Goal: Obtain resource: Download file/media

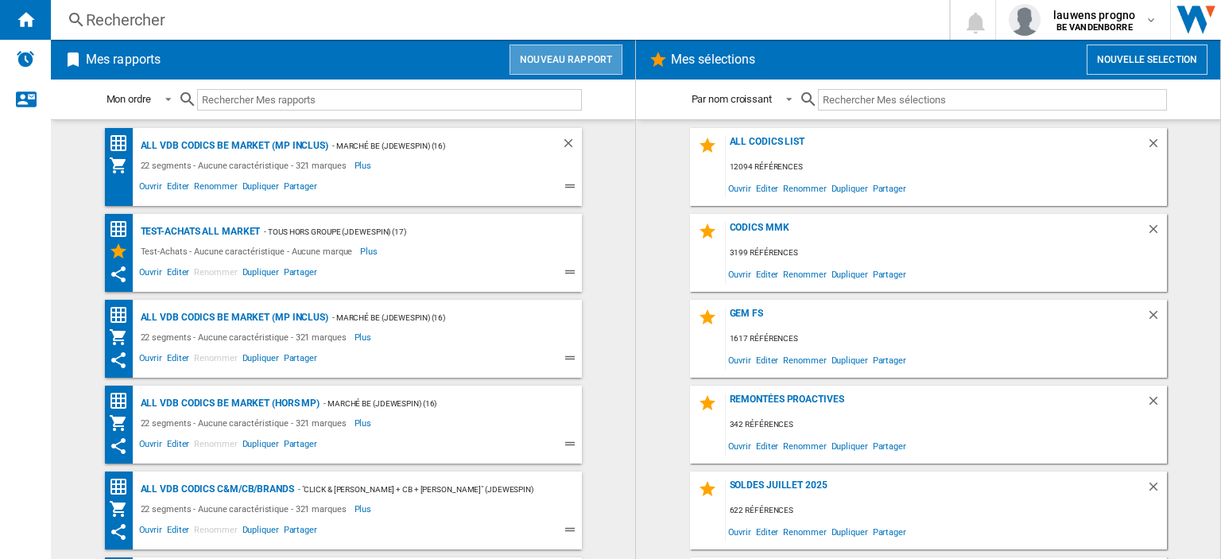
click at [572, 63] on button "Nouveau rapport" at bounding box center [566, 60] width 113 height 30
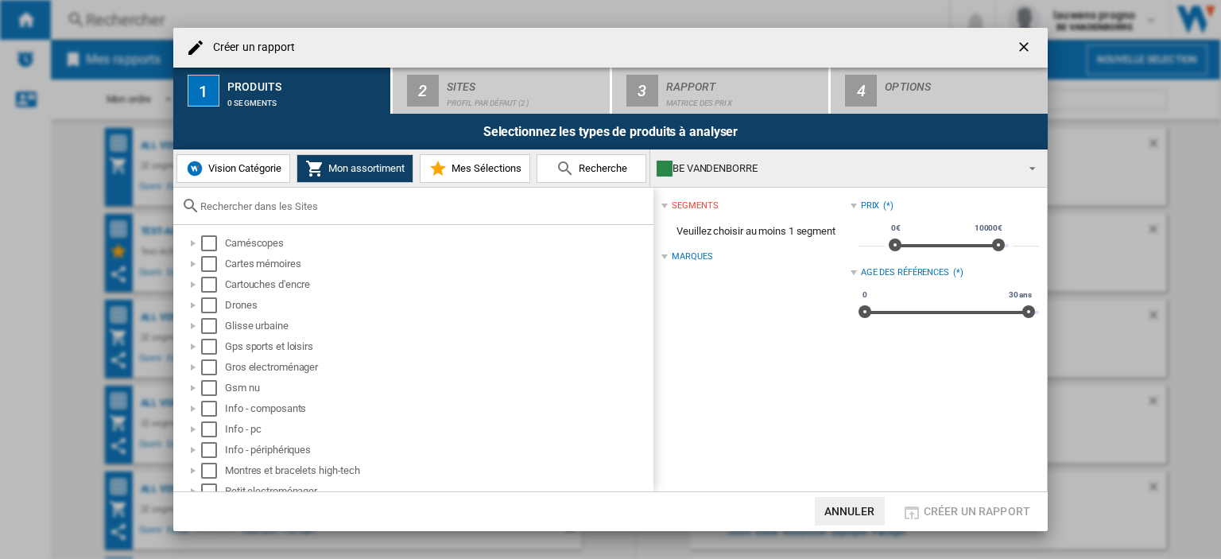
click at [264, 167] on span "Vision Catégorie" at bounding box center [242, 168] width 77 height 12
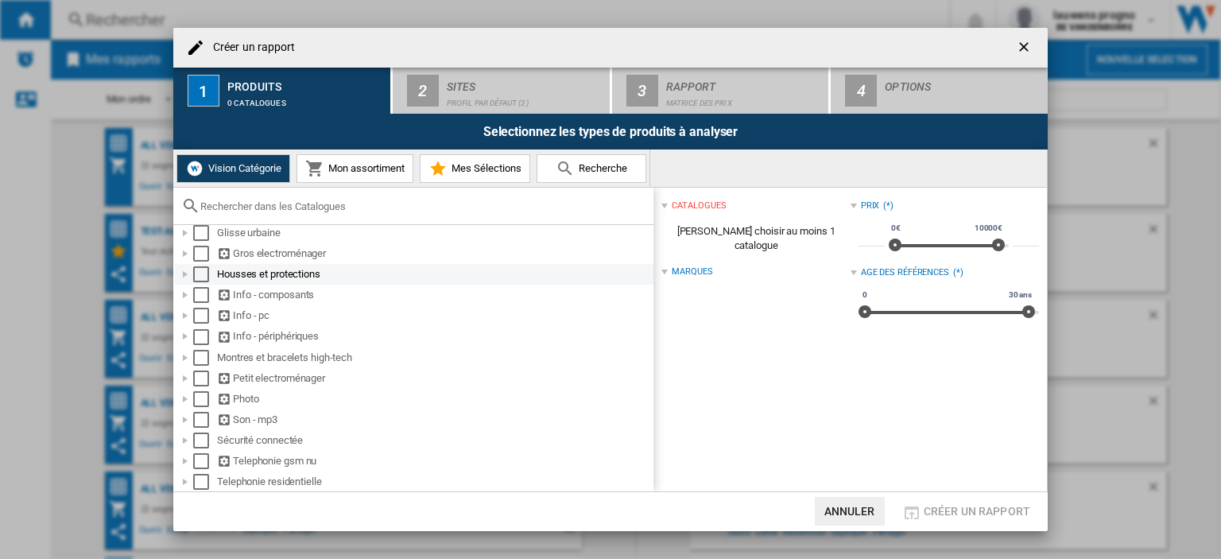
scroll to position [134, 0]
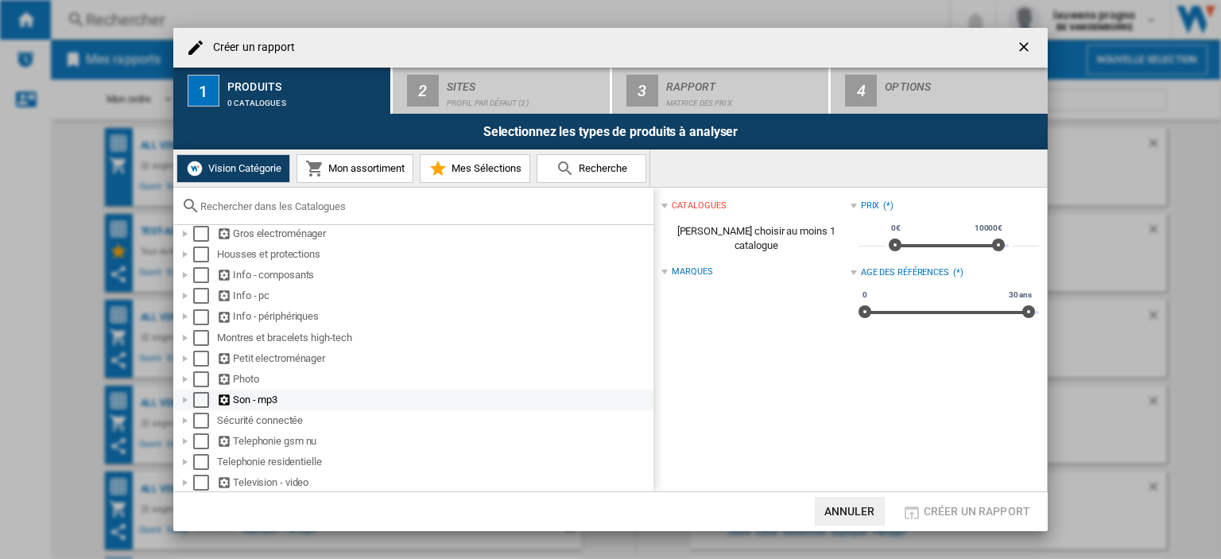
click at [185, 397] on div at bounding box center [185, 400] width 16 height 16
click at [201, 400] on div "Select" at bounding box center [201, 400] width 16 height 16
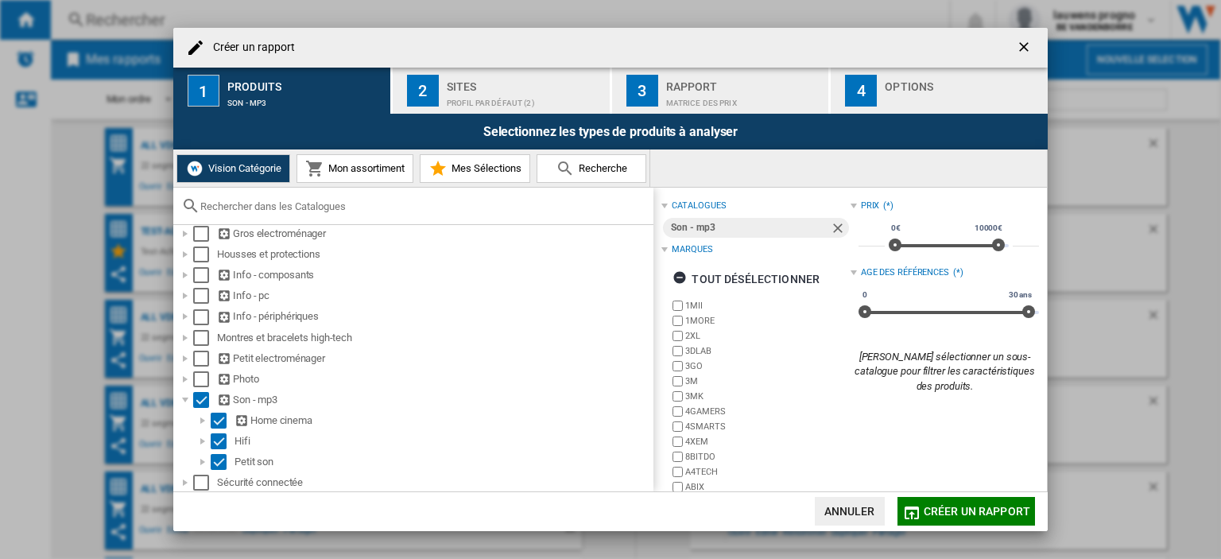
click at [522, 86] on div "Sites" at bounding box center [525, 82] width 157 height 17
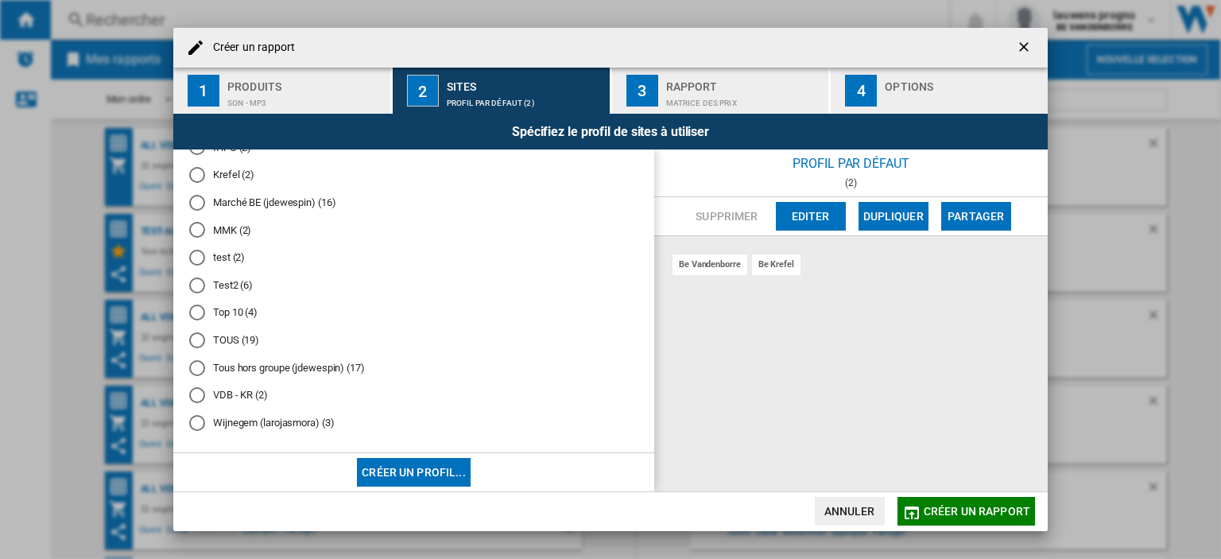
scroll to position [281, 0]
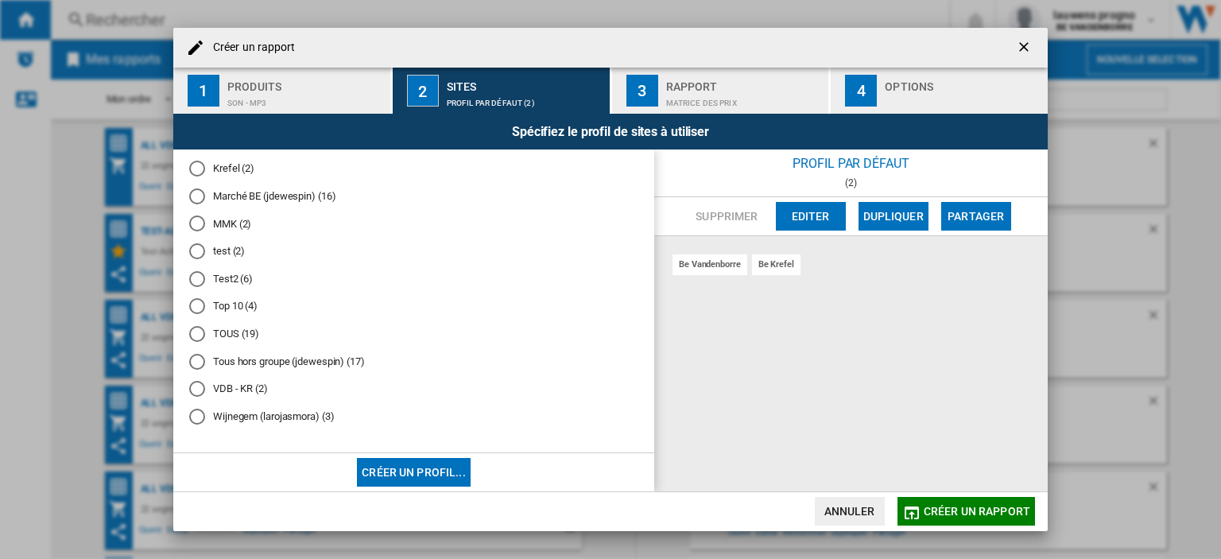
click at [197, 362] on div "Tous hors groupe (jdewespin) (17)" at bounding box center [197, 362] width 16 height 16
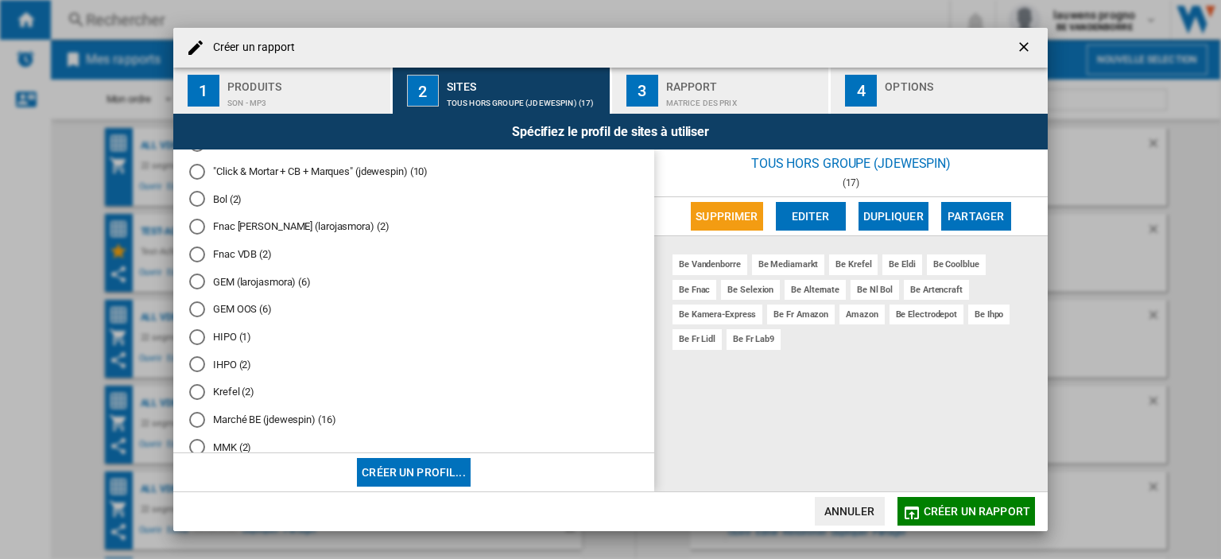
scroll to position [59, 0]
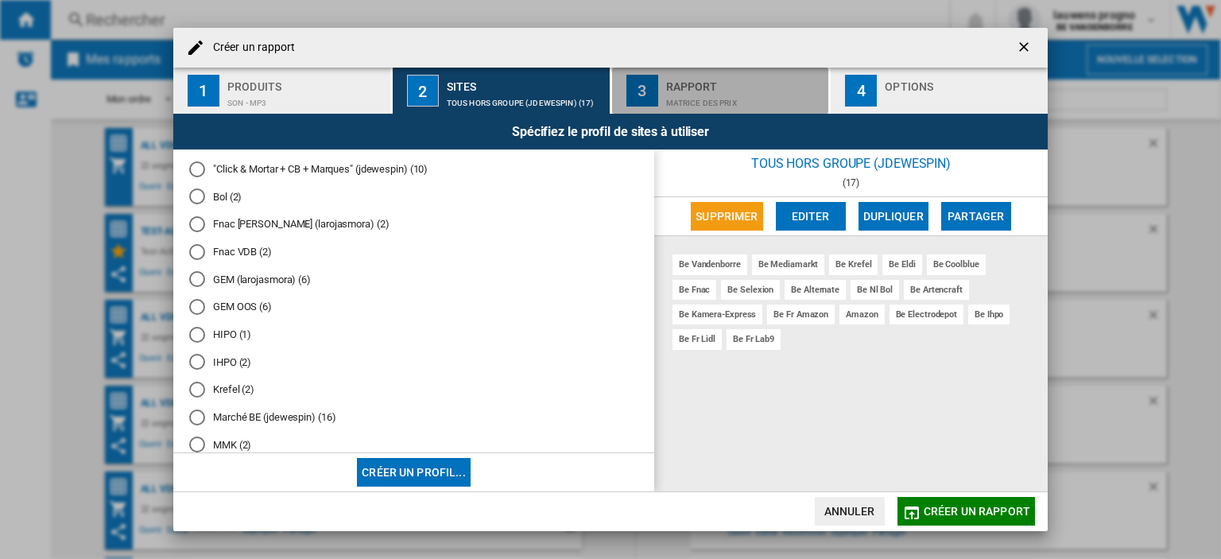
click at [753, 100] on div "Matrice des prix" at bounding box center [744, 99] width 157 height 17
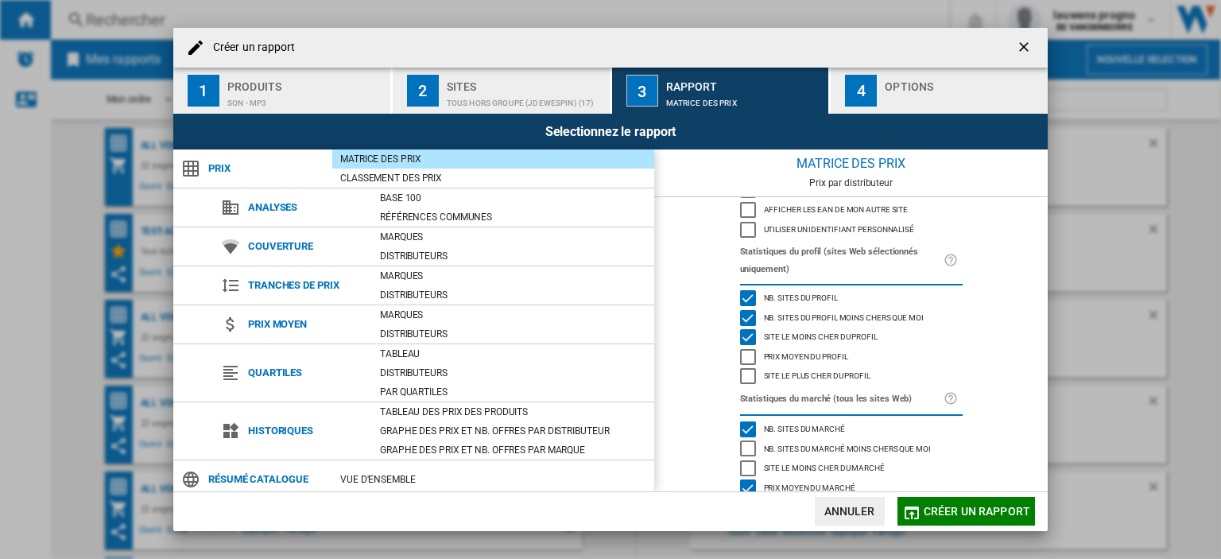
scroll to position [0, 0]
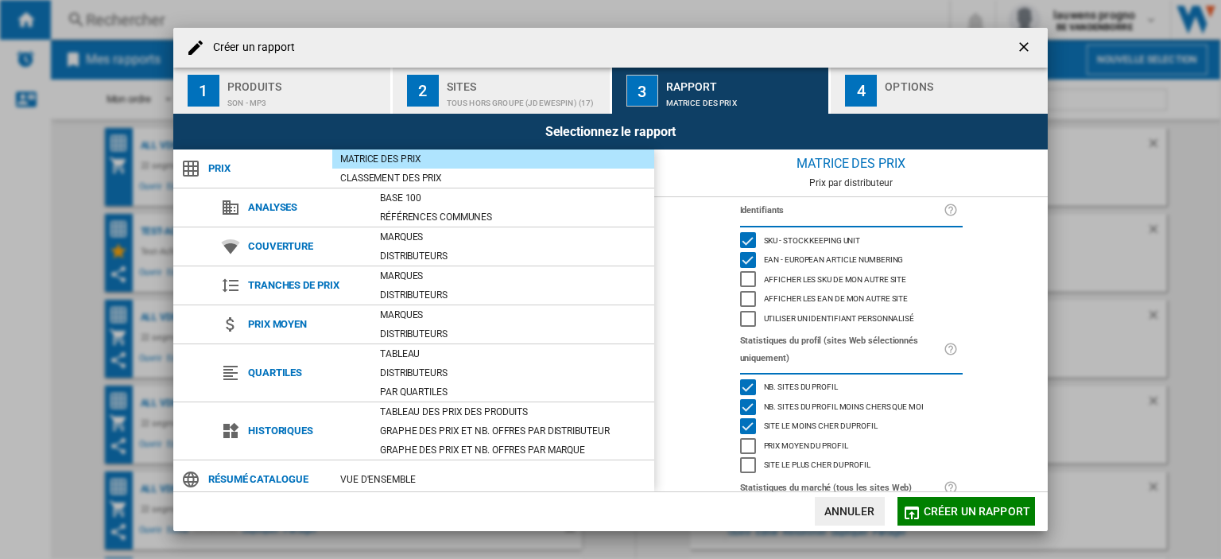
click at [892, 86] on div "Options" at bounding box center [963, 82] width 157 height 17
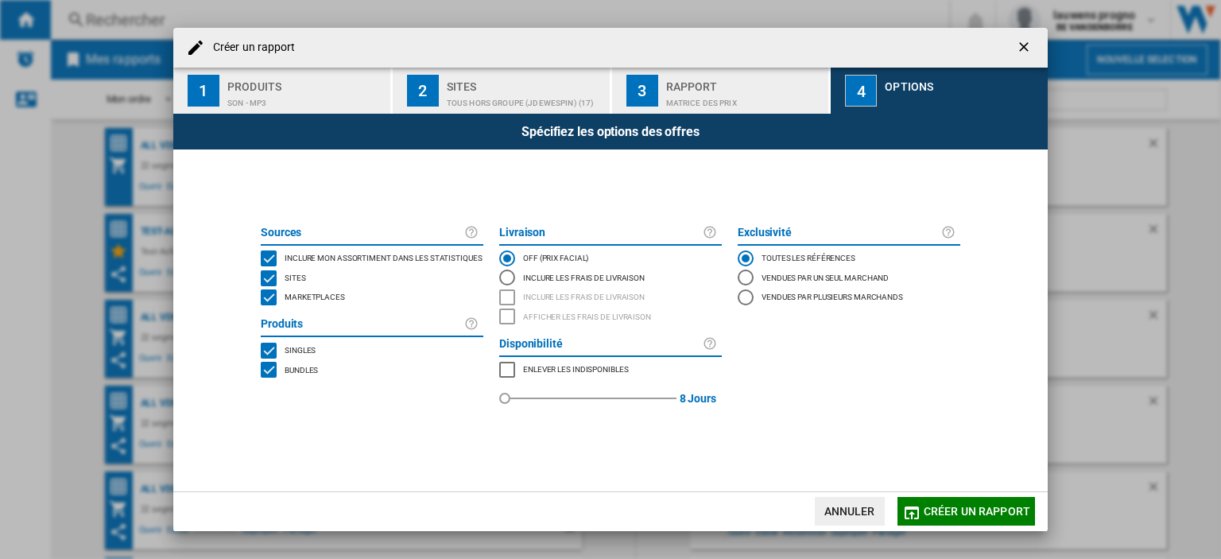
click at [271, 298] on div "MARKETPLACES" at bounding box center [269, 297] width 16 height 16
click at [973, 516] on span "Créer un rapport" at bounding box center [977, 511] width 107 height 13
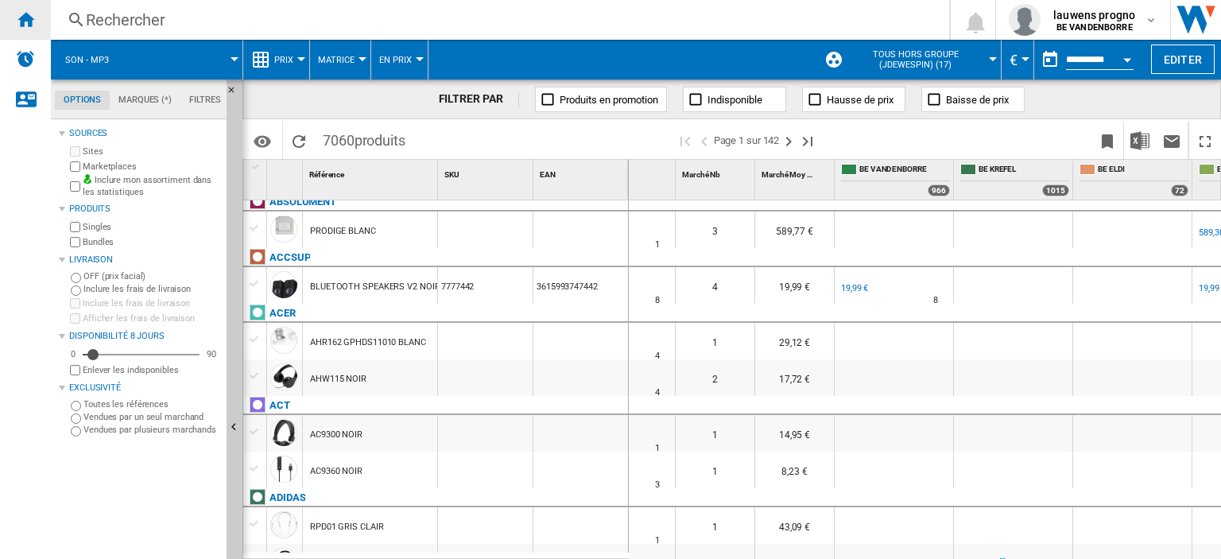
click at [29, 21] on ng-md-icon "Accueil" at bounding box center [25, 19] width 19 height 19
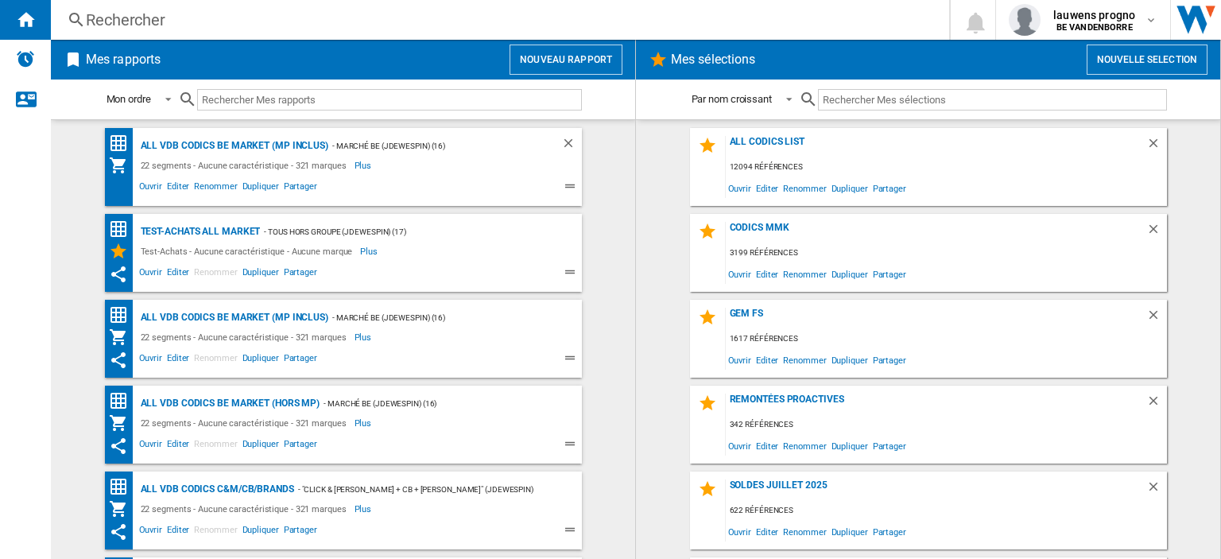
click at [609, 180] on wk-bookmarked-report "ALL VDB CODICS BE MARKET (MP inclus) - Marché BE (jdewespin) (16) 22 segments -…" at bounding box center [343, 167] width 553 height 78
click at [573, 70] on button "Nouveau rapport" at bounding box center [566, 60] width 113 height 30
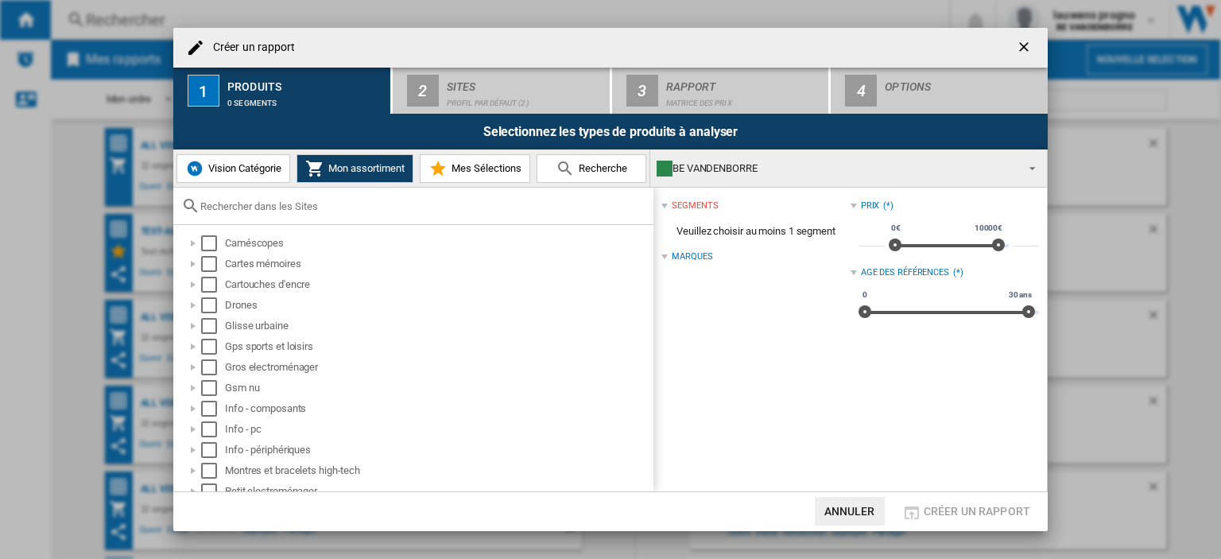
click at [233, 165] on span "Vision Catégorie" at bounding box center [242, 168] width 77 height 12
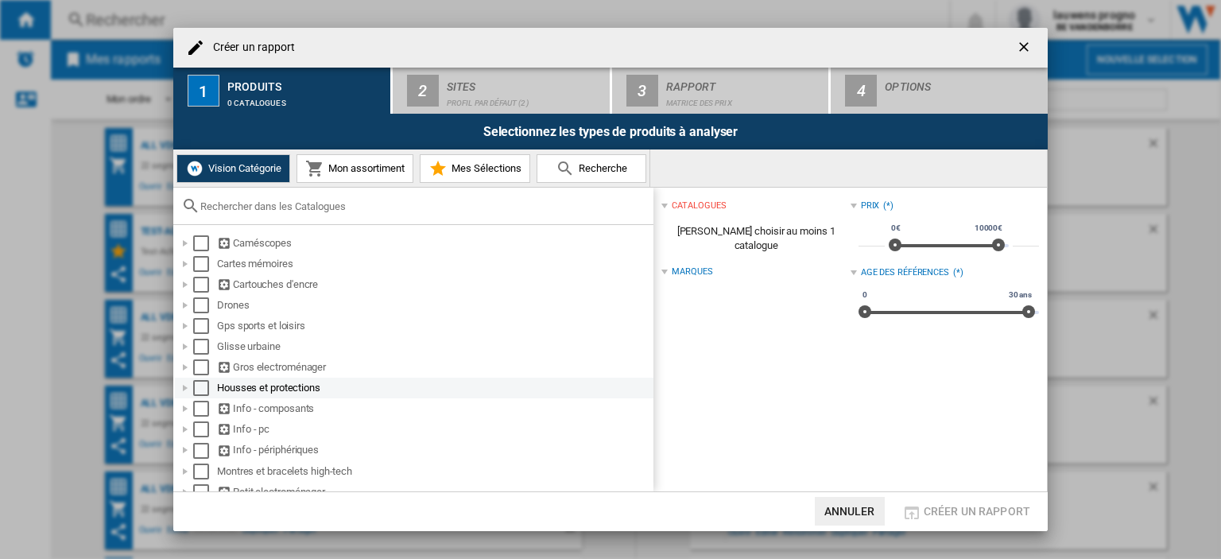
scroll to position [134, 0]
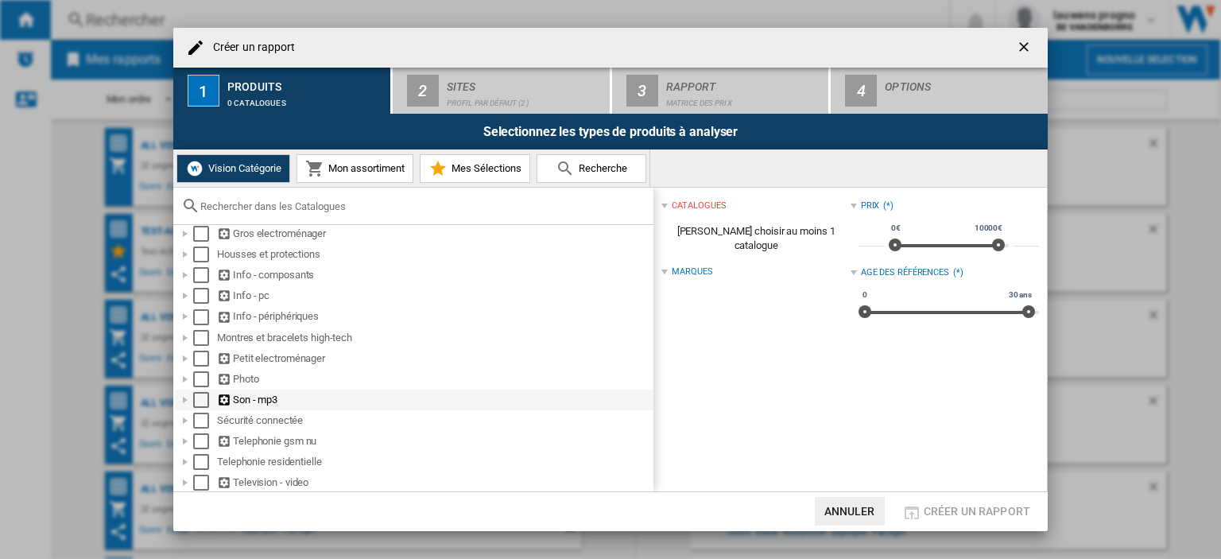
click at [202, 398] on div "Select" at bounding box center [201, 400] width 16 height 16
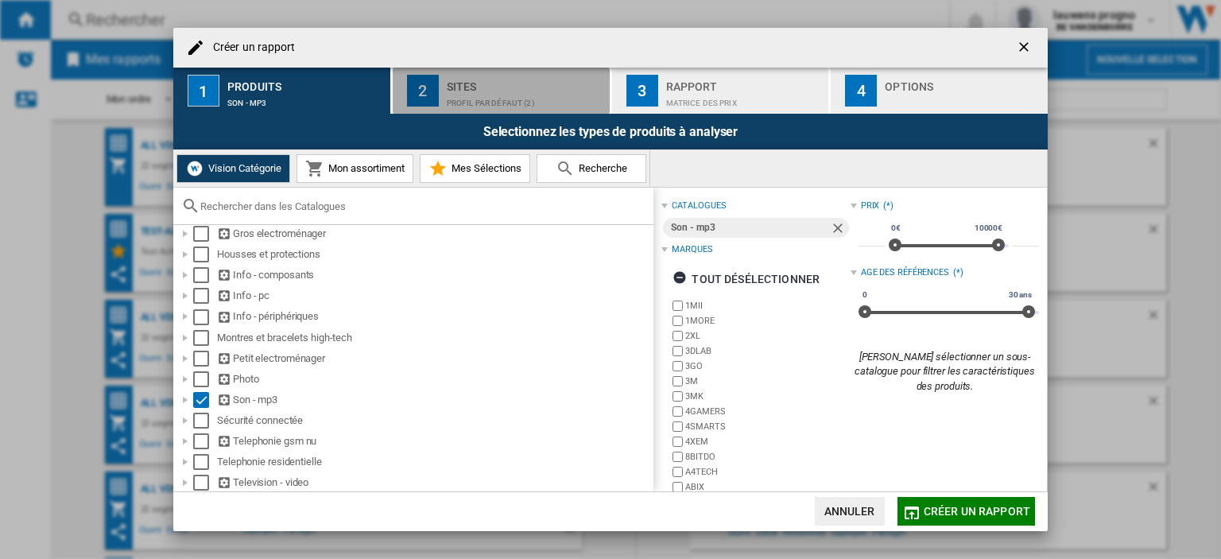
click at [511, 95] on div "Profil par défaut (2)" at bounding box center [525, 99] width 157 height 17
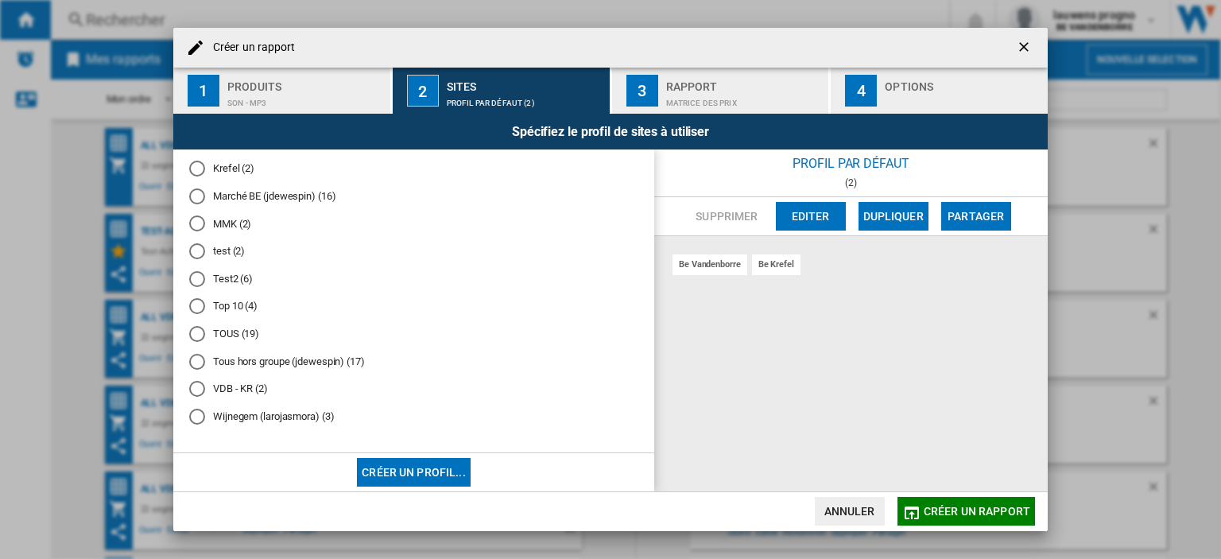
scroll to position [281, 0]
click at [189, 365] on div "Tous hors groupe (jdewespin) (17)" at bounding box center [197, 362] width 16 height 16
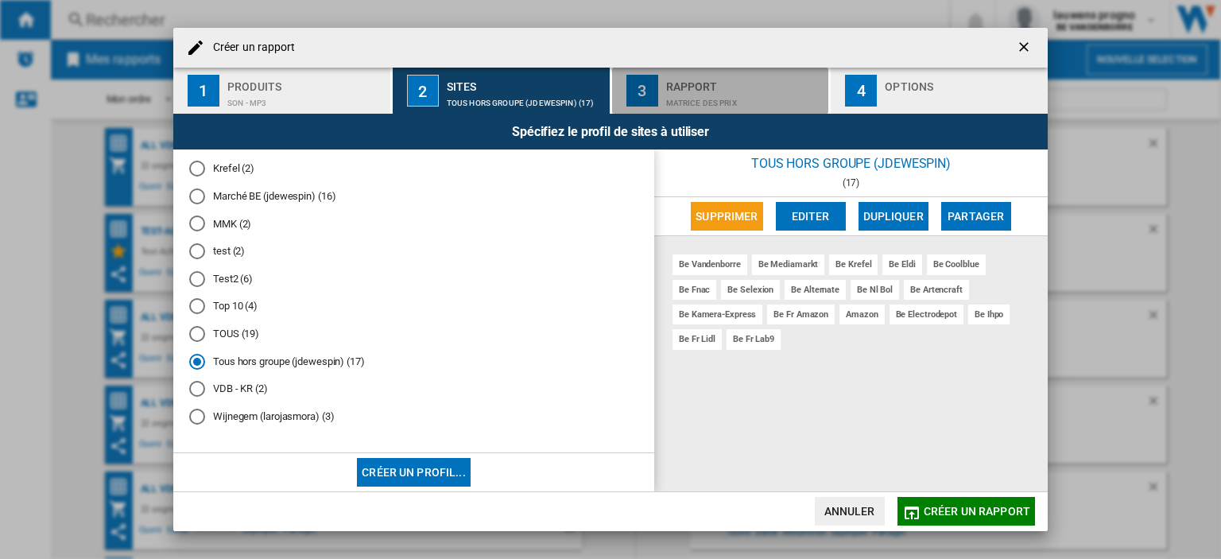
click at [696, 76] on div "Rapport" at bounding box center [744, 82] width 157 height 17
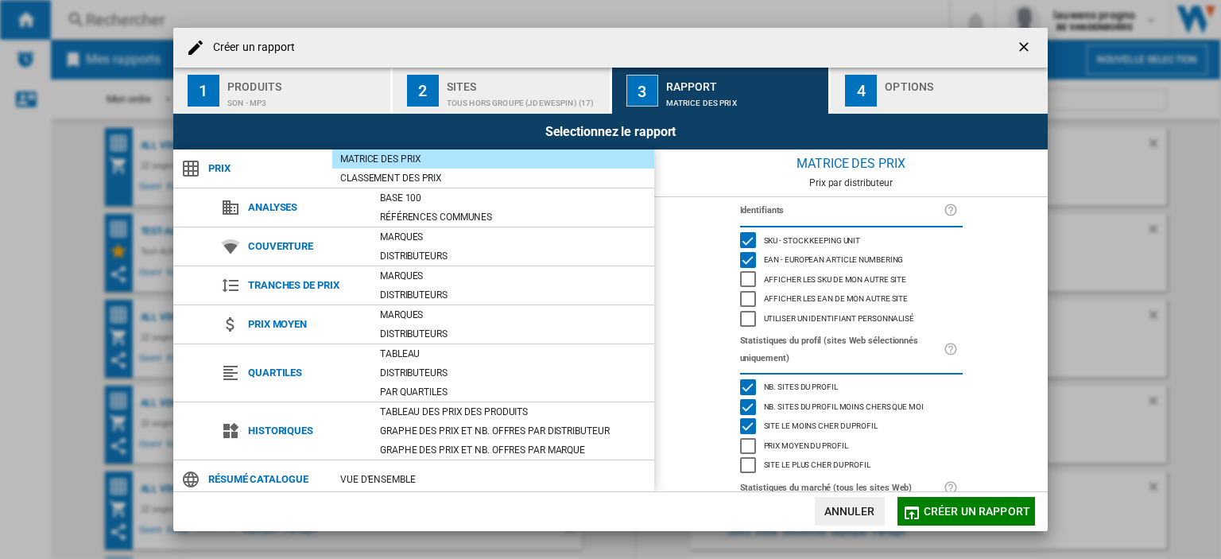
click at [929, 113] on button "4 Options" at bounding box center [939, 91] width 217 height 46
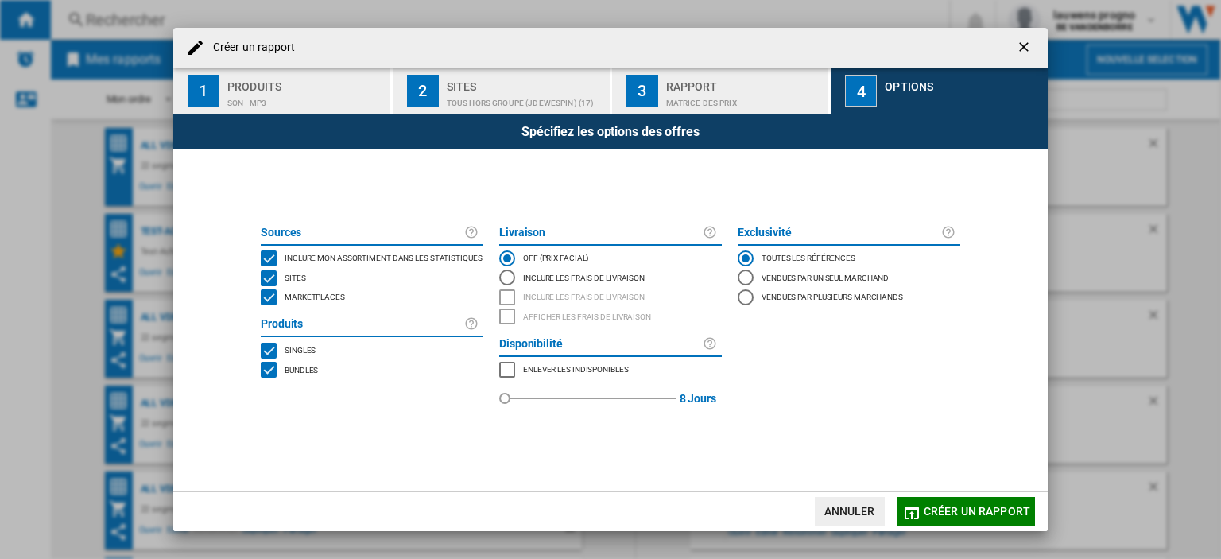
click at [312, 297] on span "Marketplaces" at bounding box center [315, 295] width 60 height 11
click at [940, 521] on button "Créer un rapport" at bounding box center [967, 511] width 138 height 29
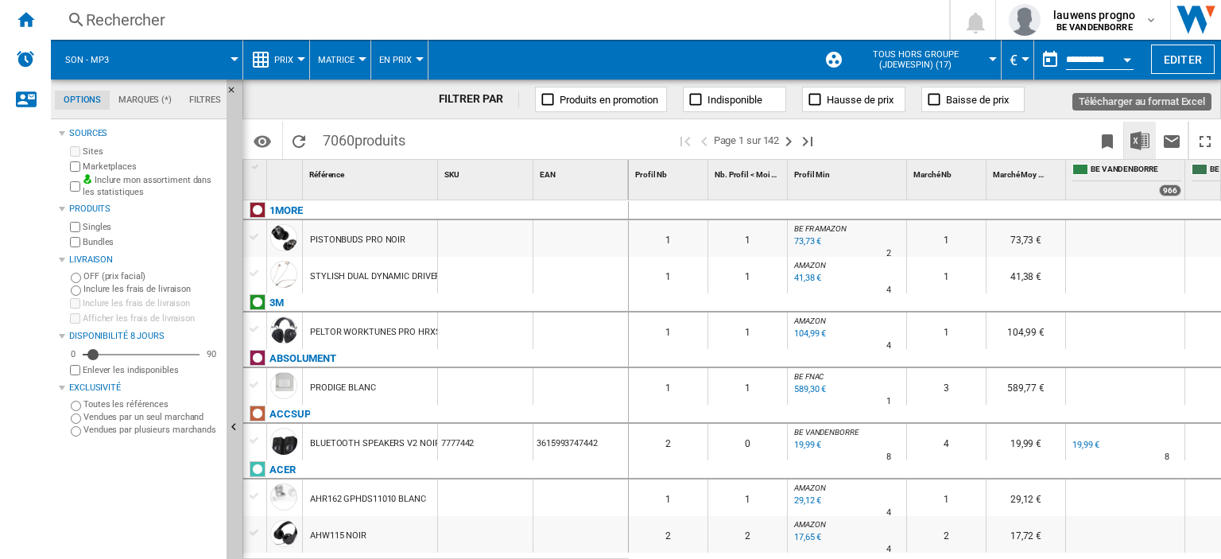
click at [1138, 138] on img "Télécharger au format Excel" at bounding box center [1139, 140] width 19 height 19
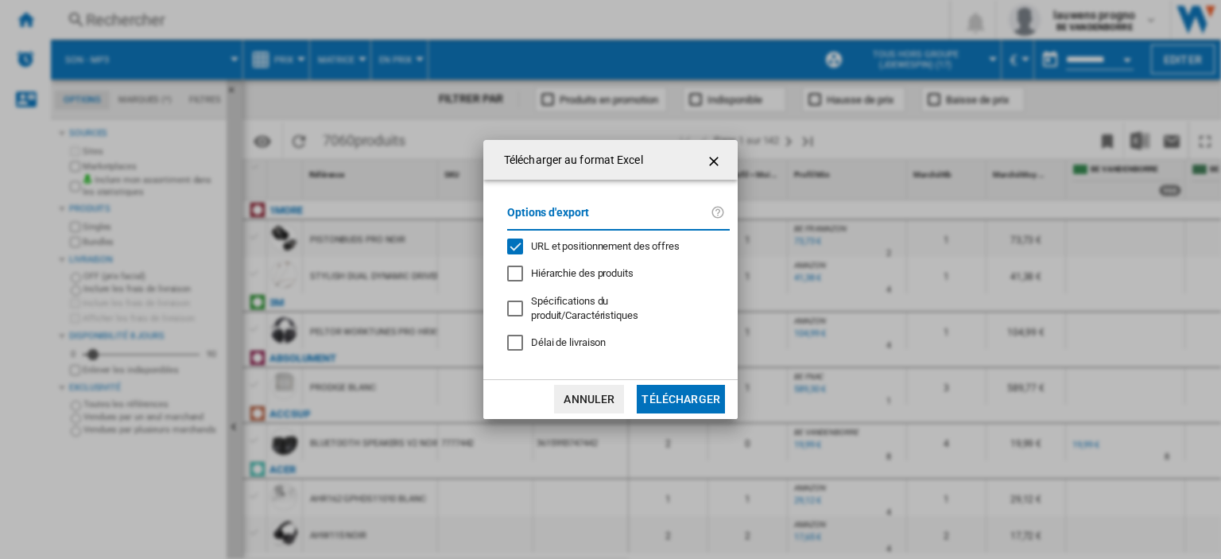
click at [674, 394] on button "Télécharger" at bounding box center [681, 399] width 88 height 29
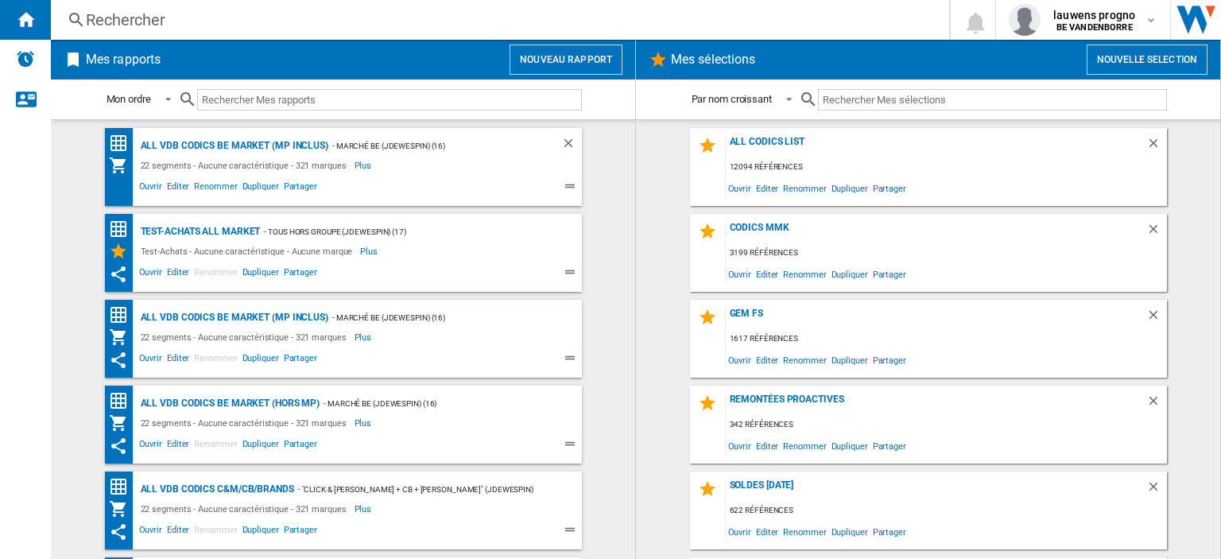
click at [575, 45] on button "Nouveau rapport" at bounding box center [566, 60] width 113 height 30
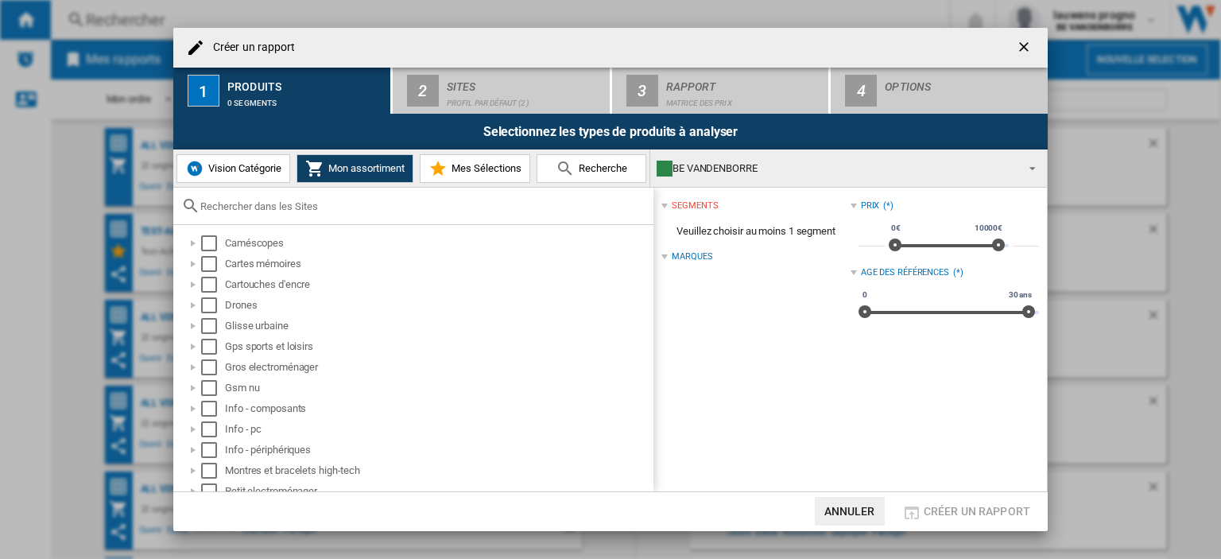
click at [272, 165] on span "Vision Catégorie" at bounding box center [242, 168] width 77 height 12
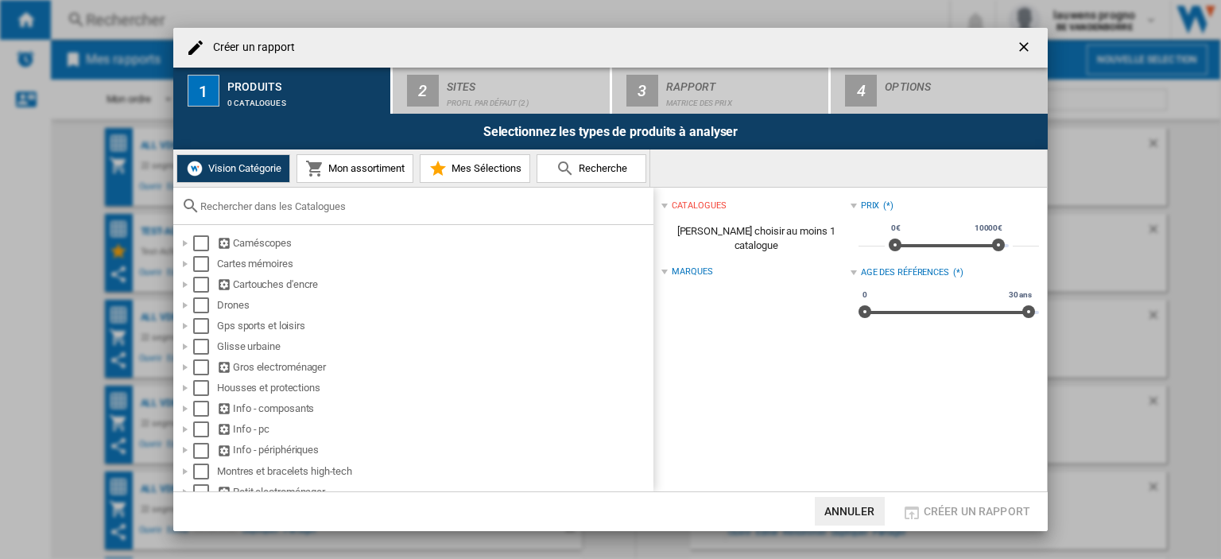
click at [331, 174] on span "Mon assortiment" at bounding box center [364, 168] width 80 height 12
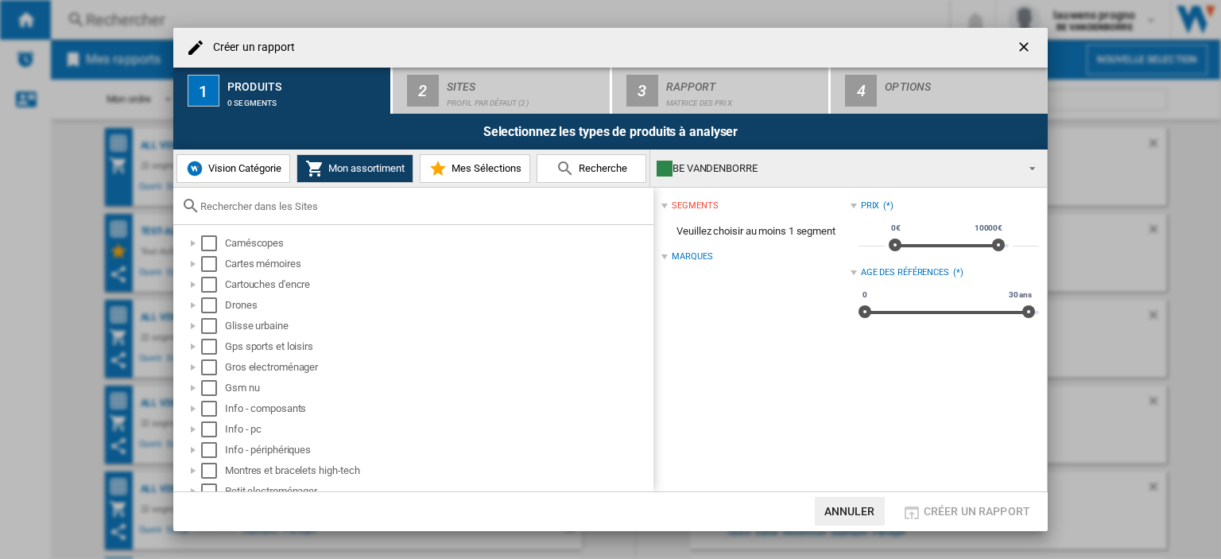
click at [255, 174] on span "Vision Catégorie" at bounding box center [242, 168] width 77 height 12
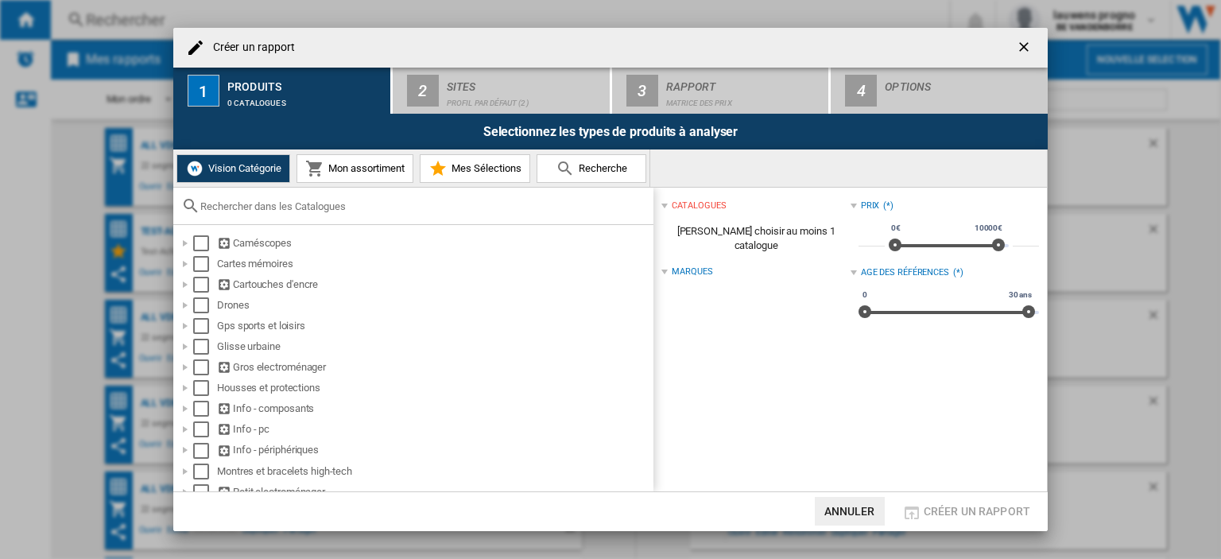
click at [326, 174] on span "Mon assortiment" at bounding box center [364, 168] width 80 height 12
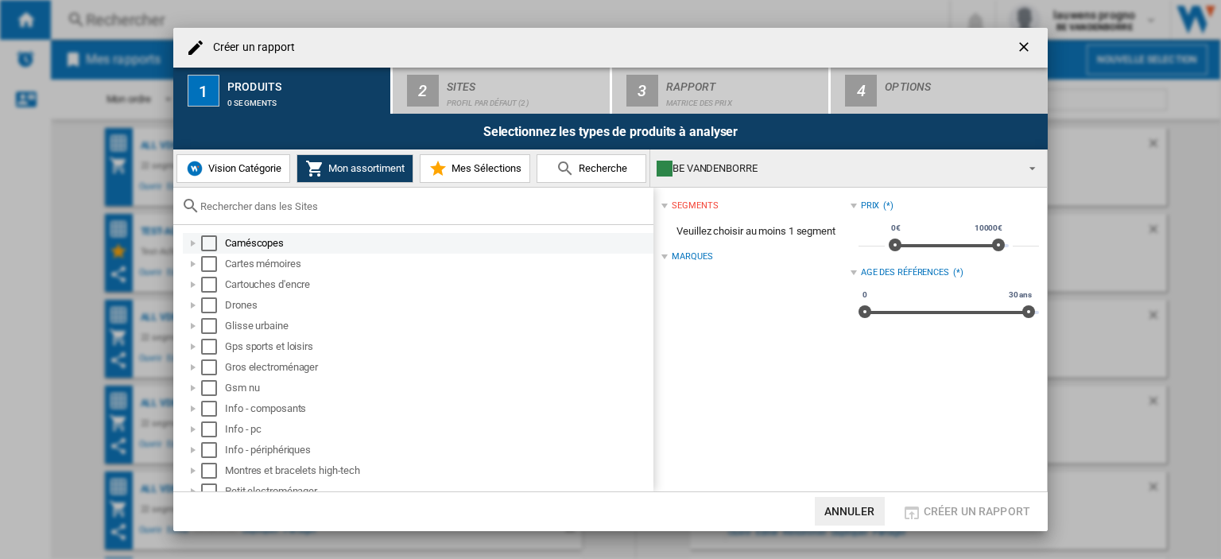
click at [207, 247] on div "Select" at bounding box center [209, 243] width 16 height 16
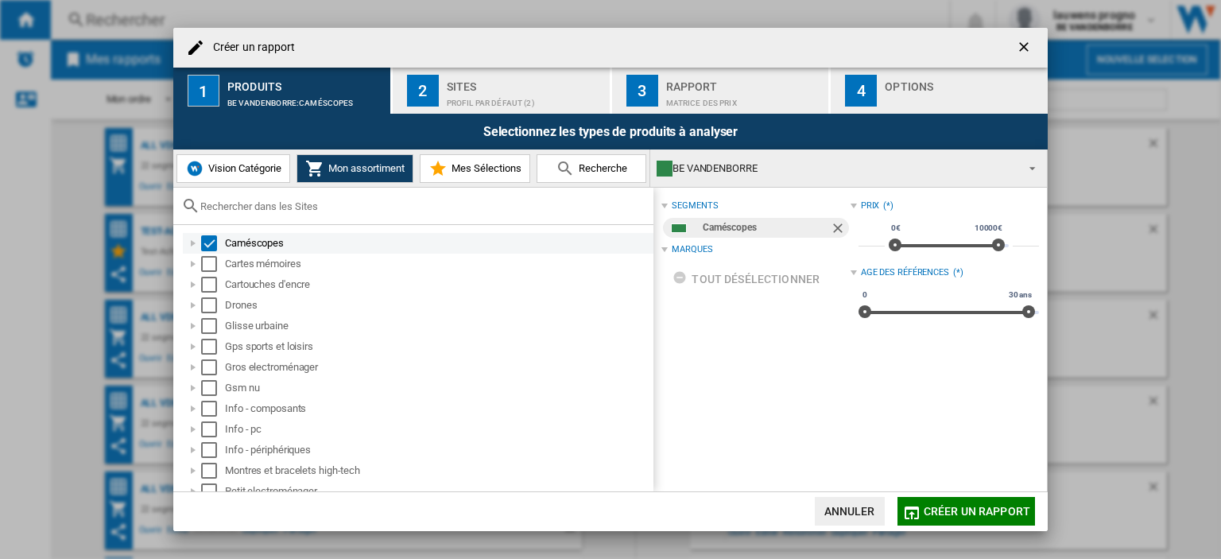
click at [208, 241] on div "Select" at bounding box center [209, 243] width 16 height 16
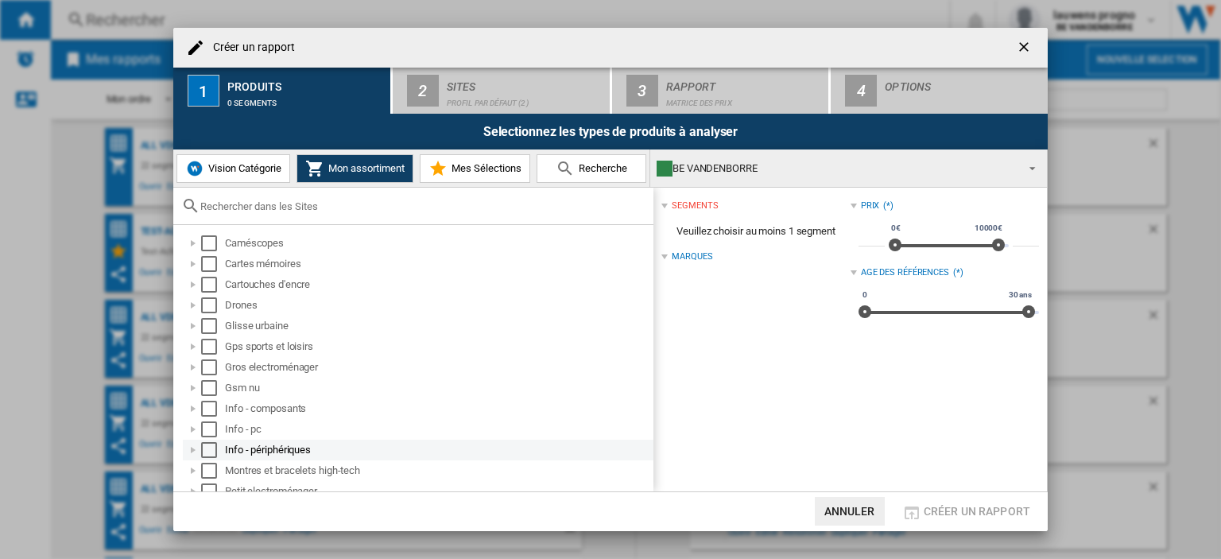
scroll to position [114, 0]
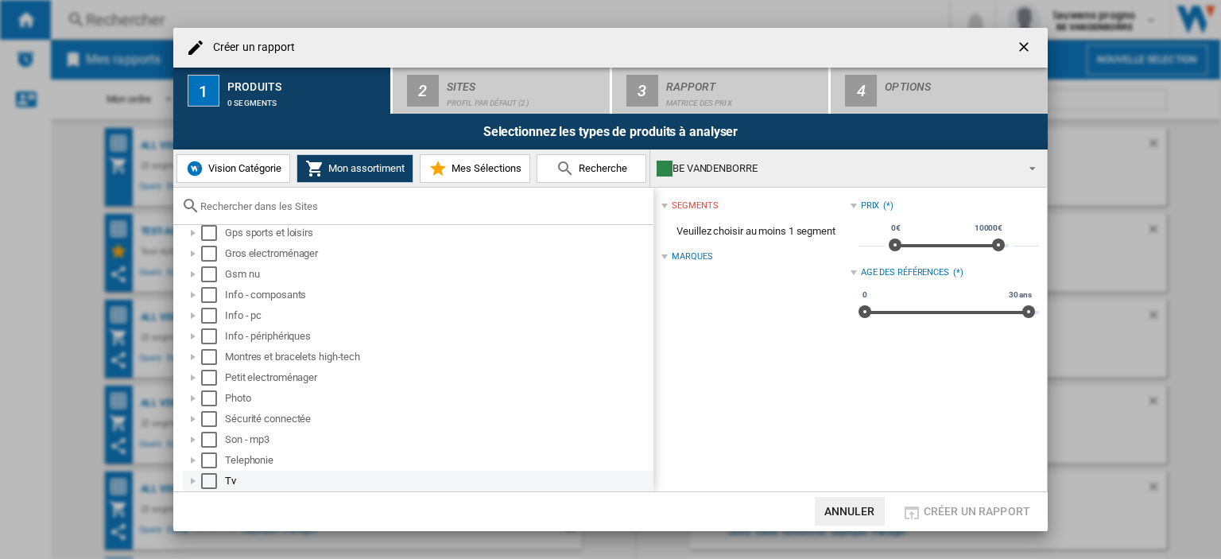
click at [205, 481] on div "Select" at bounding box center [209, 481] width 16 height 16
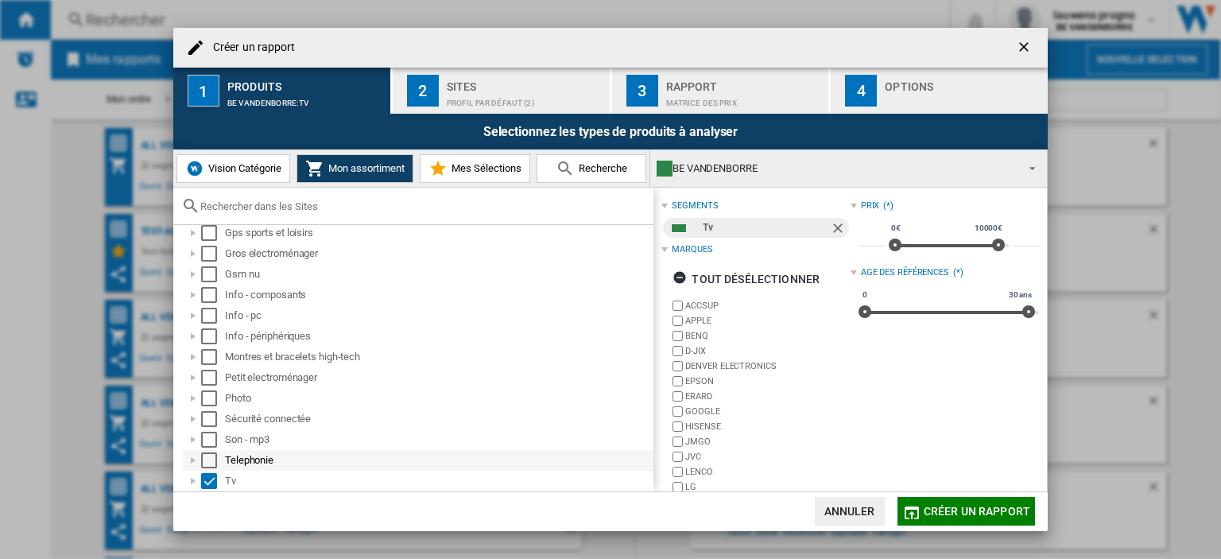
click at [207, 460] on div "Select" at bounding box center [209, 460] width 16 height 16
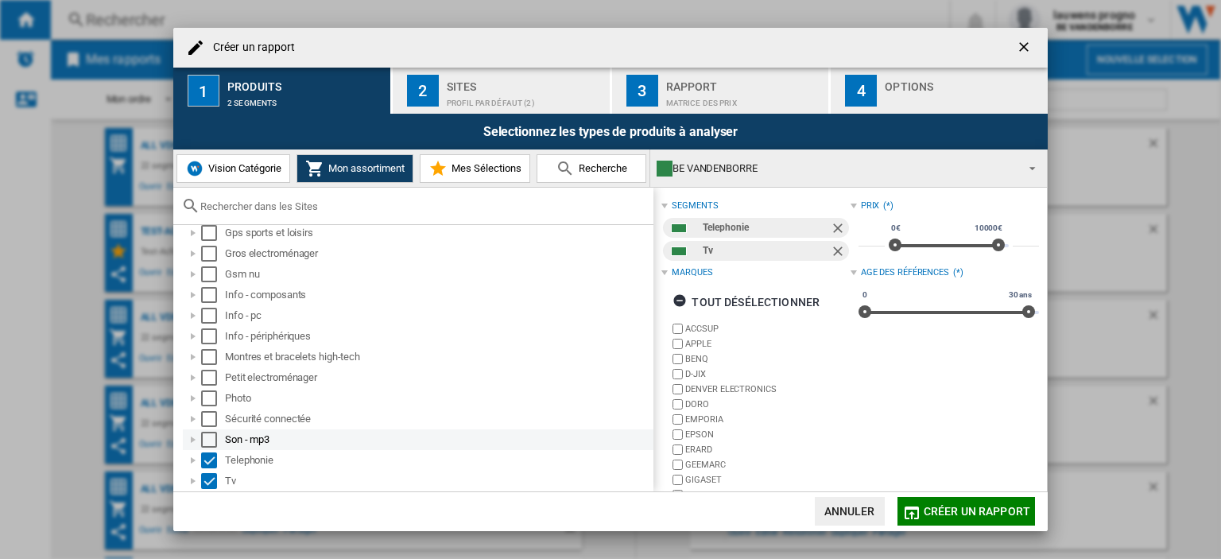
click at [211, 432] on div "Select" at bounding box center [209, 440] width 16 height 16
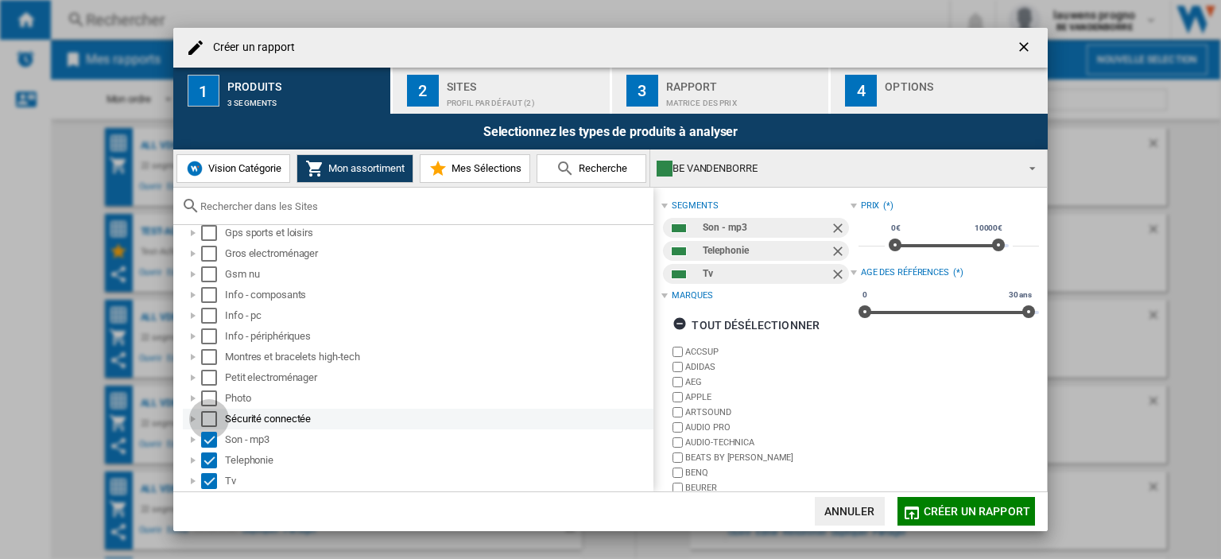
click at [211, 419] on div "Select" at bounding box center [209, 419] width 16 height 16
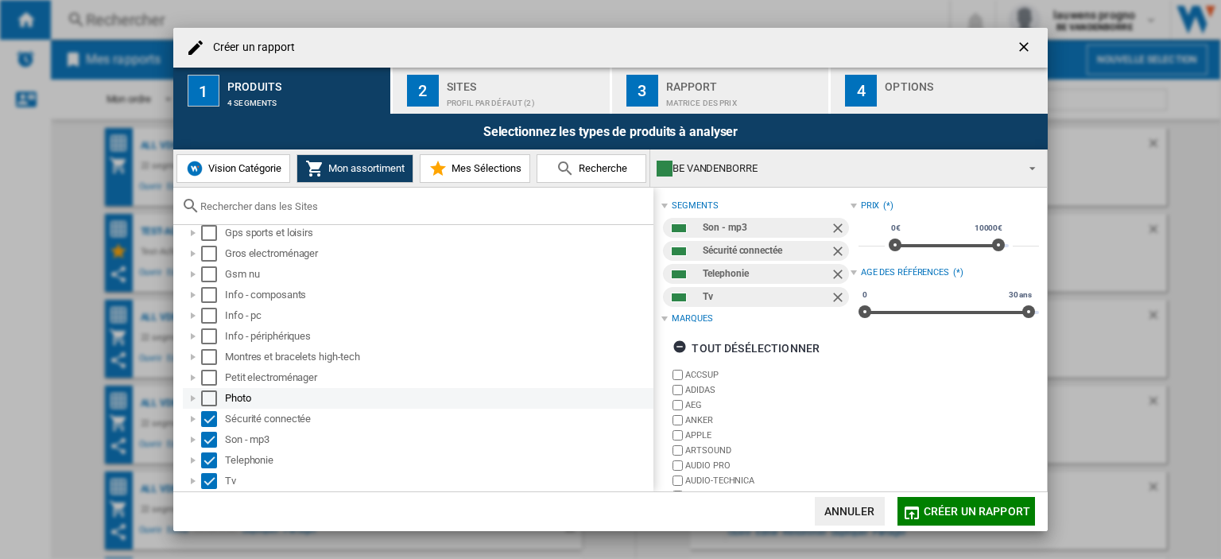
click at [211, 397] on div "Select" at bounding box center [209, 398] width 16 height 16
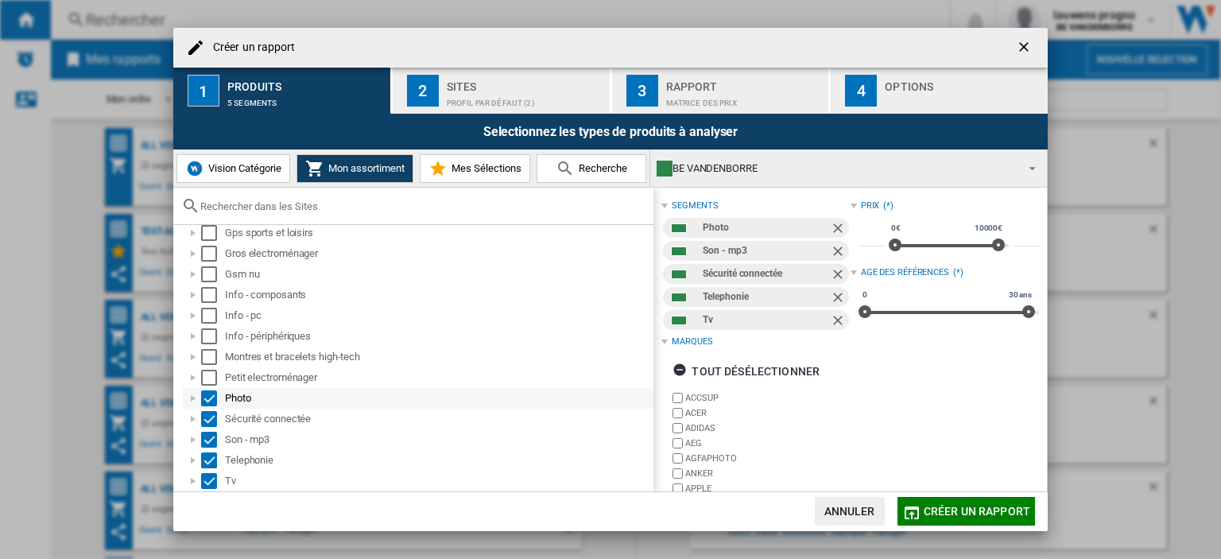
click at [207, 397] on div "Select" at bounding box center [209, 398] width 16 height 16
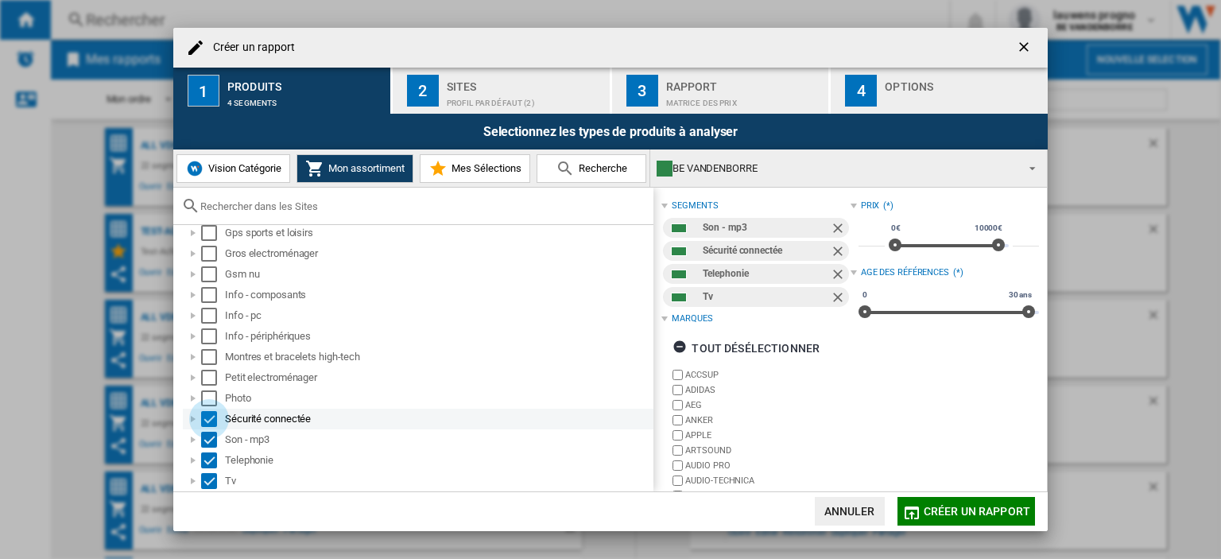
click at [210, 418] on div "Select" at bounding box center [209, 419] width 16 height 16
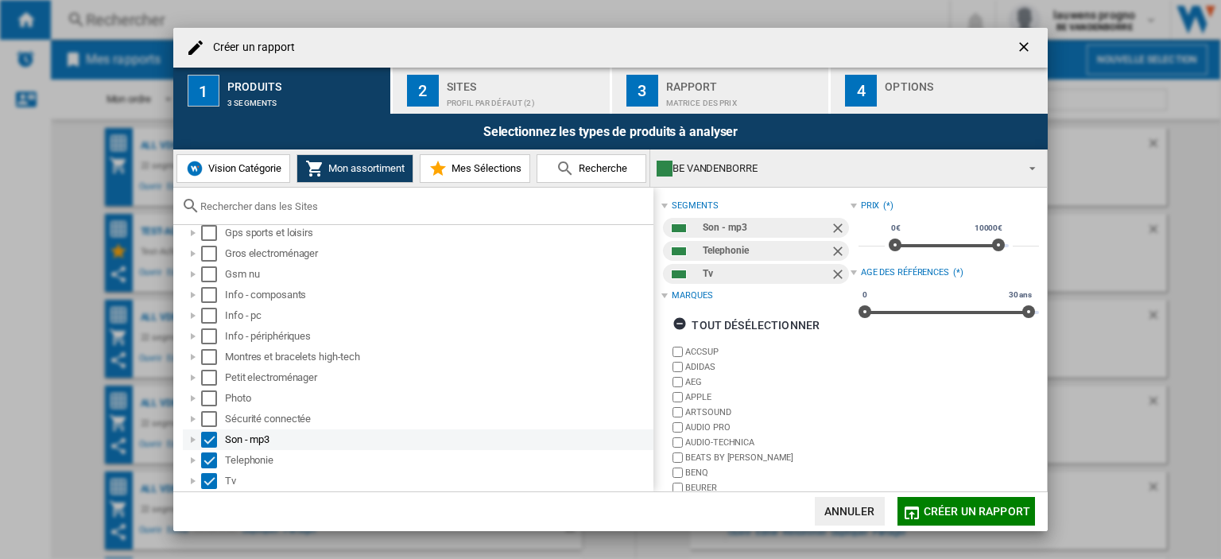
click at [207, 448] on div "Son - mp3" at bounding box center [418, 439] width 471 height 21
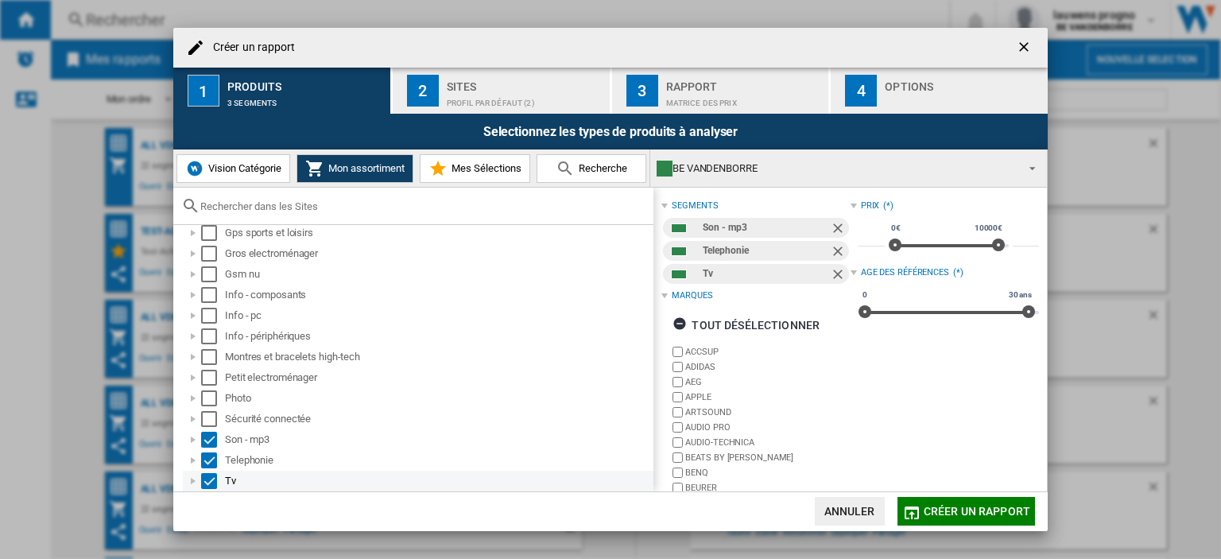
click at [204, 473] on div "Select" at bounding box center [209, 481] width 16 height 16
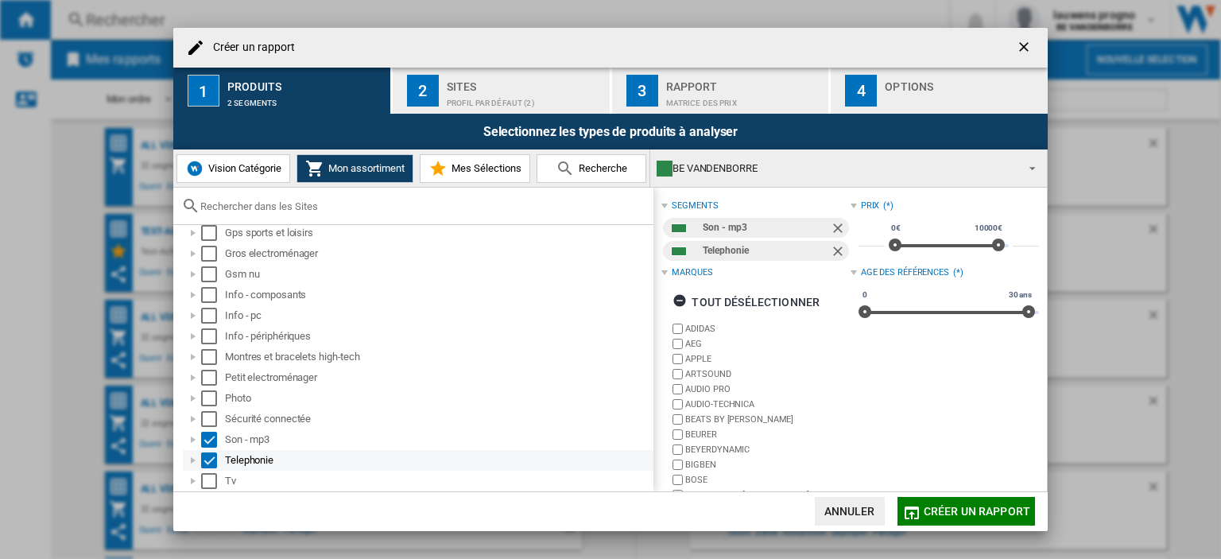
click at [205, 456] on div "Select" at bounding box center [209, 460] width 16 height 16
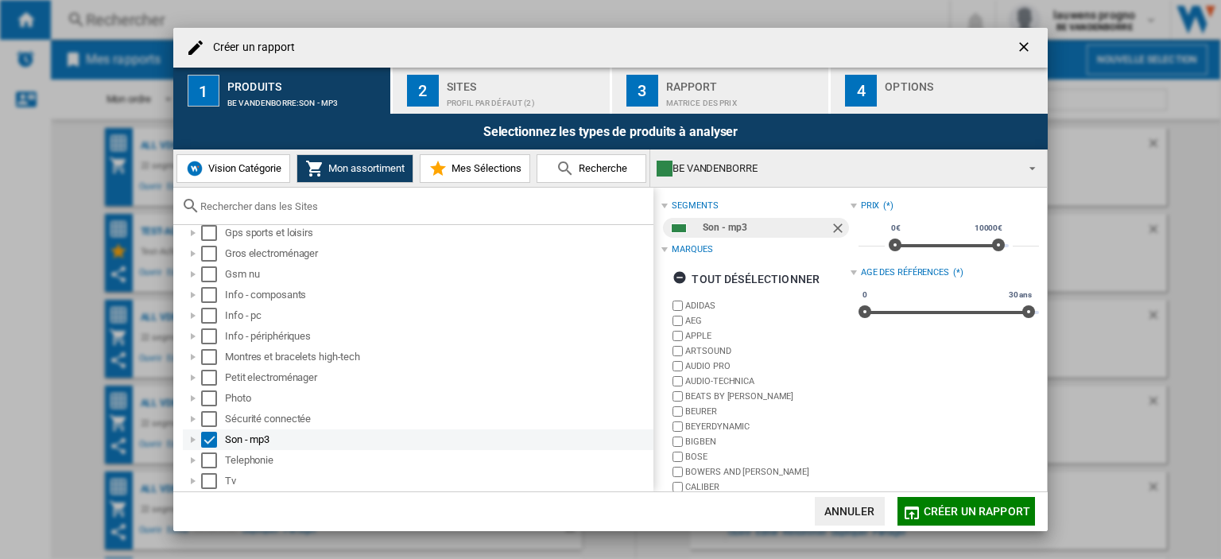
click at [193, 440] on div at bounding box center [193, 440] width 16 height 16
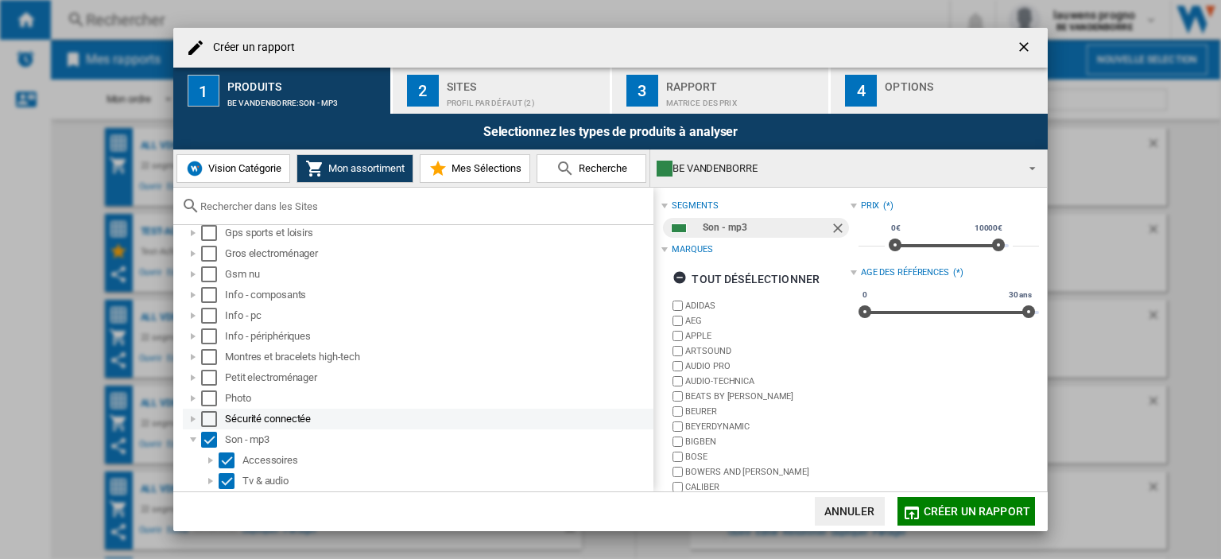
scroll to position [184, 0]
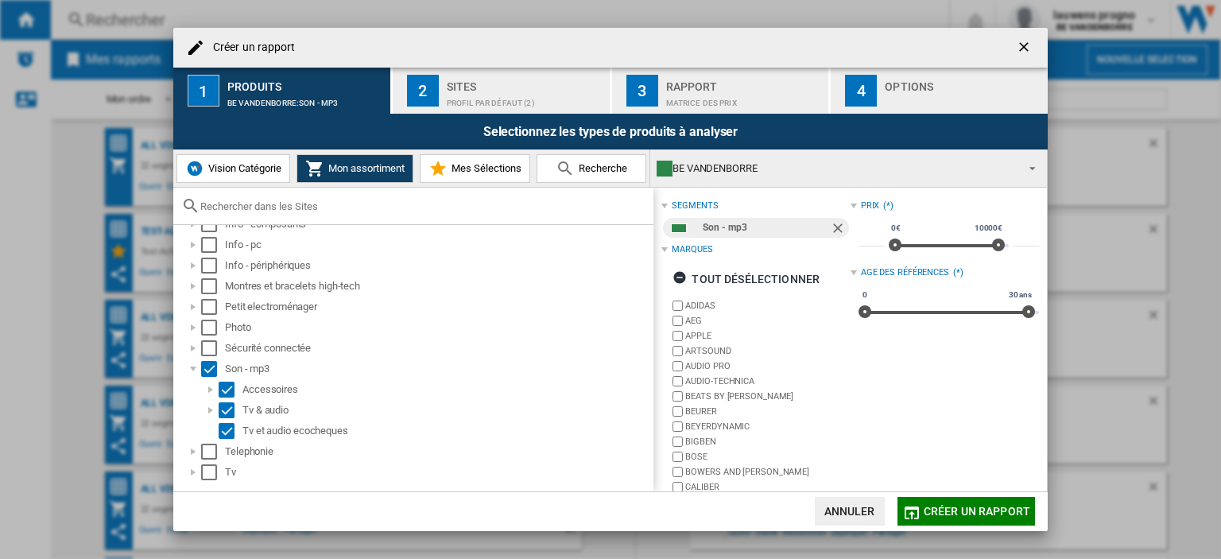
click at [502, 91] on div "Profil par défaut (2)" at bounding box center [525, 99] width 157 height 17
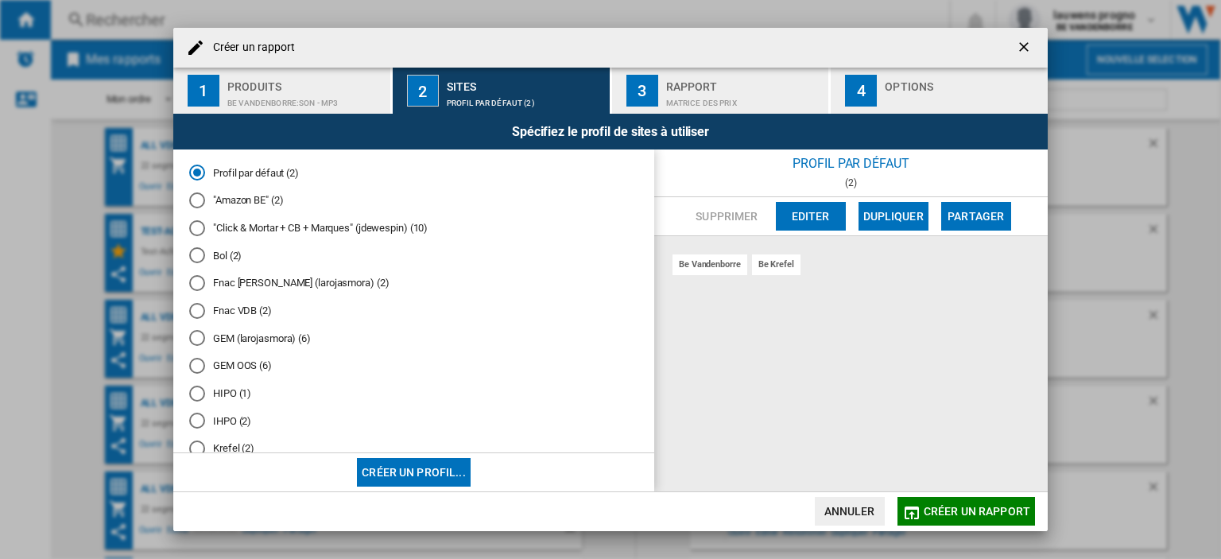
scroll to position [281, 0]
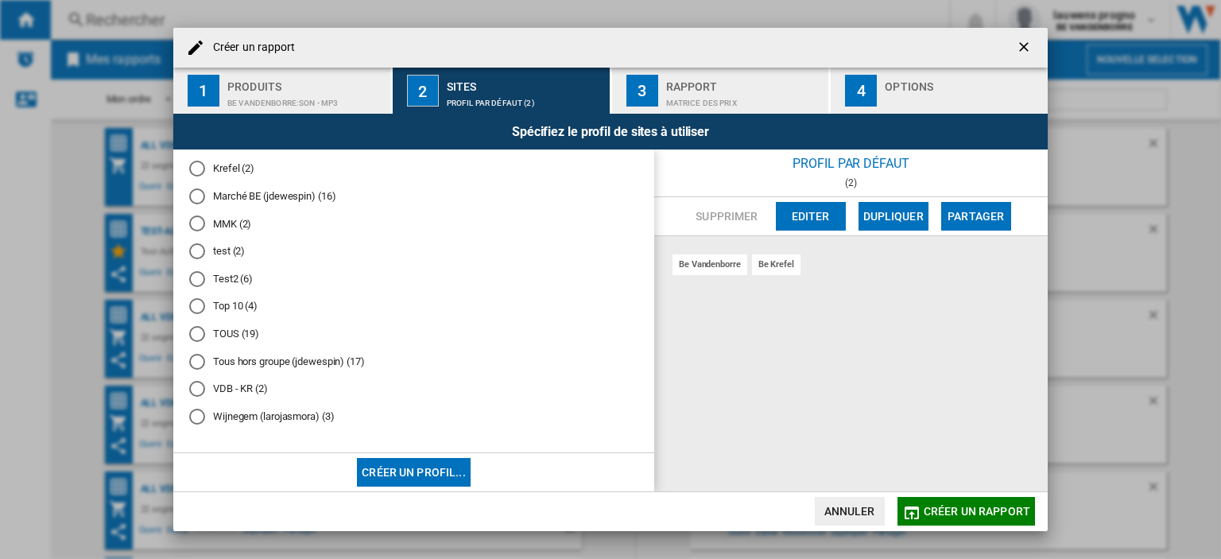
click at [260, 359] on md-radio-button "Tous hors groupe (jdewespin) (17)" at bounding box center [413, 361] width 449 height 15
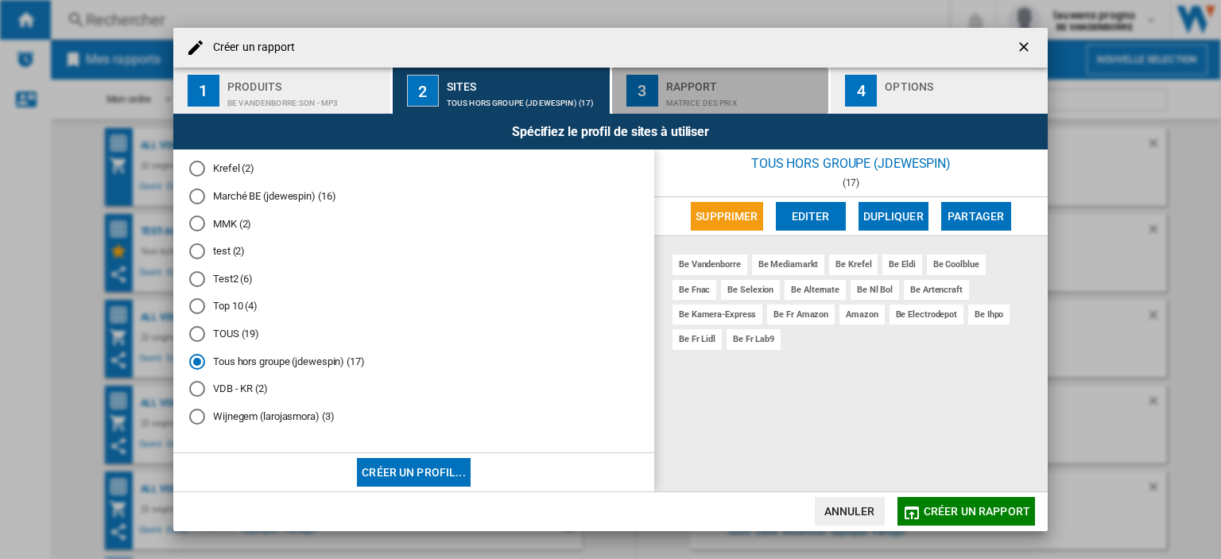
click at [712, 83] on div "Rapport" at bounding box center [744, 82] width 157 height 17
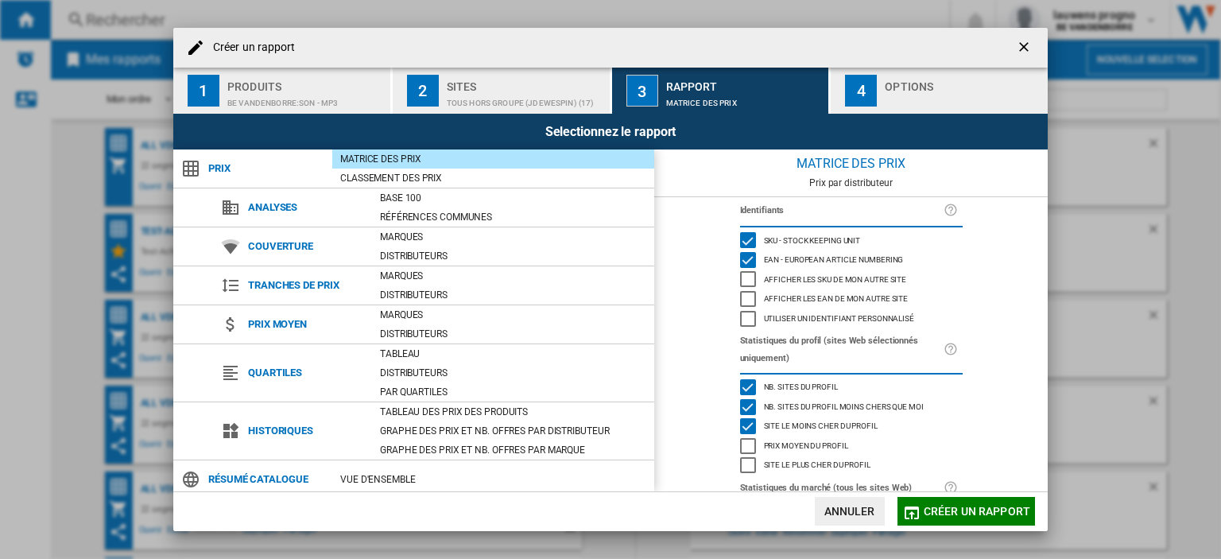
click at [903, 81] on div "Options" at bounding box center [963, 82] width 157 height 17
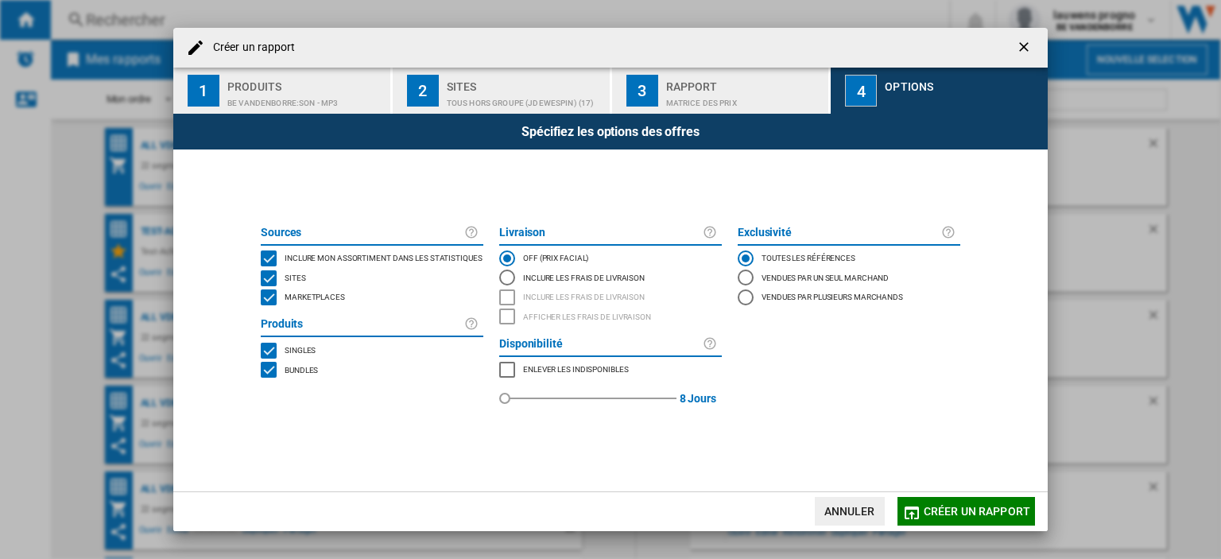
click at [282, 295] on div "Marketplaces" at bounding box center [313, 297] width 64 height 16
click at [948, 514] on span "Créer un rapport" at bounding box center [977, 511] width 107 height 13
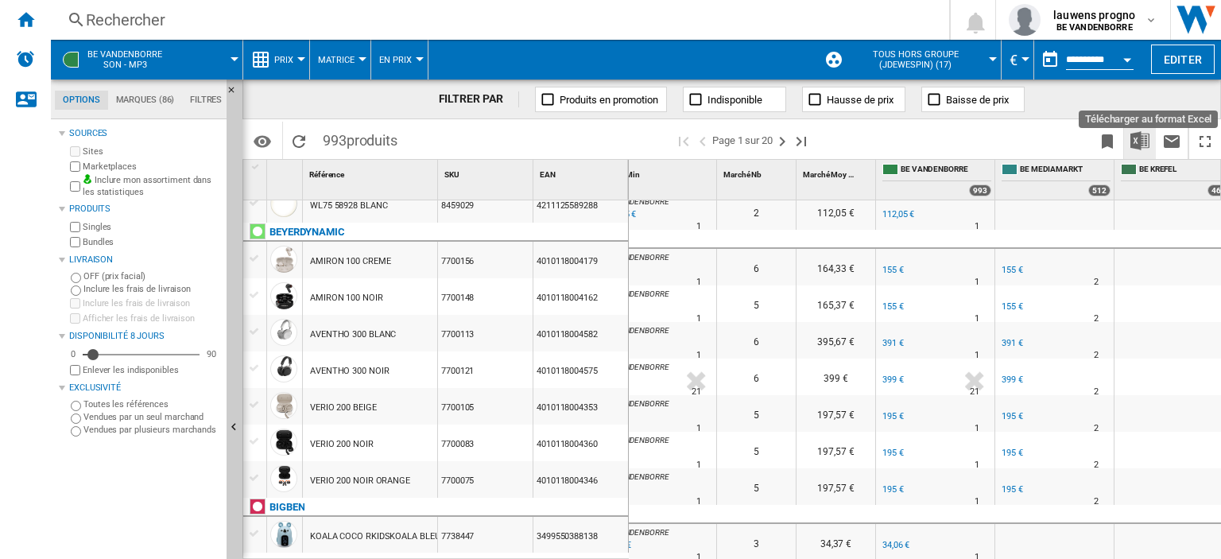
click at [1142, 136] on img "Télécharger au format Excel" at bounding box center [1139, 140] width 19 height 19
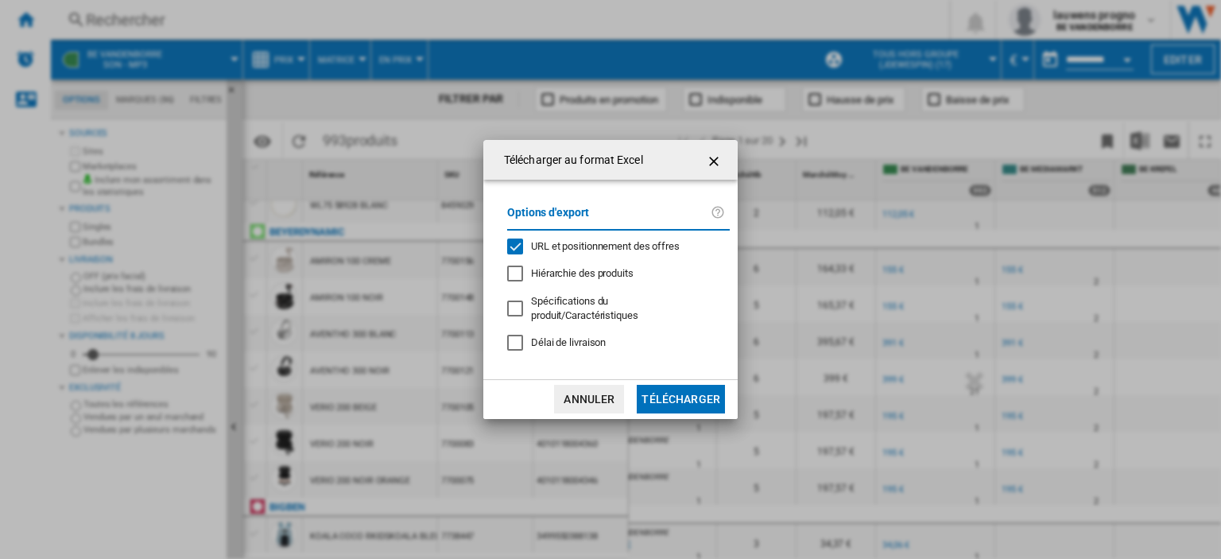
click at [569, 252] on span "URL et positionnement des offres" at bounding box center [605, 246] width 149 height 12
click at [676, 387] on button "Télécharger" at bounding box center [681, 399] width 88 height 29
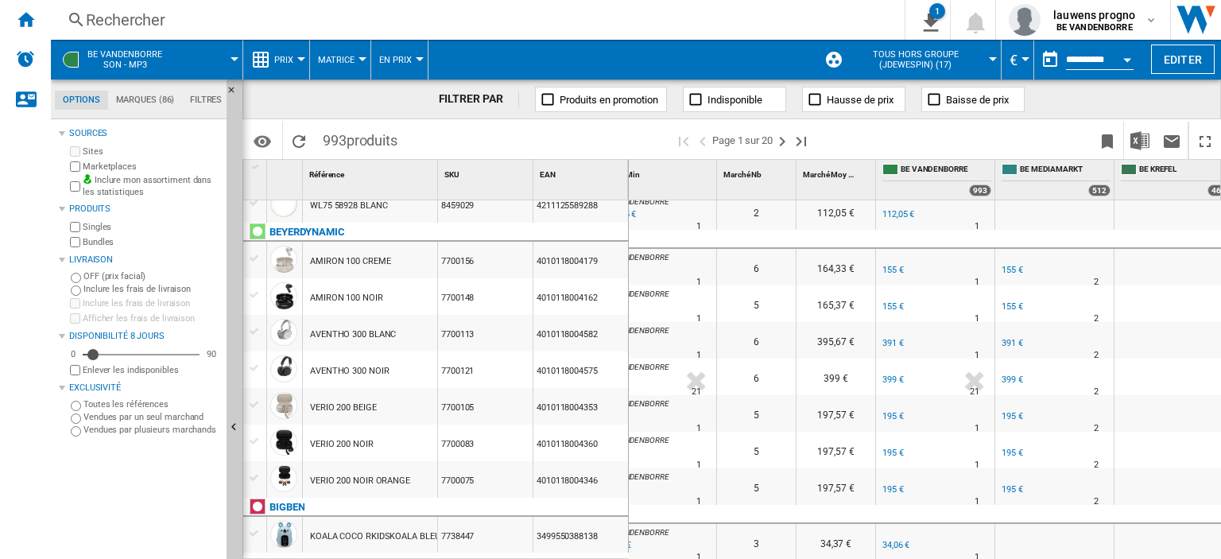
click at [19, 17] on ng-md-icon "Accueil" at bounding box center [25, 19] width 19 height 19
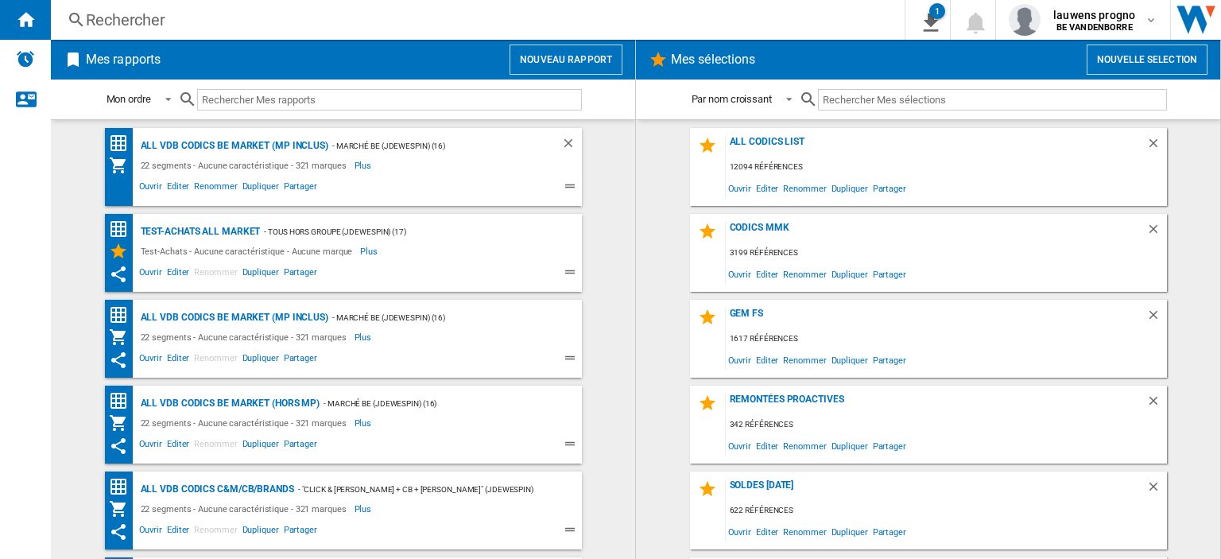
click at [650, 171] on md-content "ALL CODICS LIST 12094 références Ouvrir Editer Renommer Dupliquer Partager CODI…" at bounding box center [928, 339] width 584 height 440
click at [760, 140] on div "ALL CODICS LIST" at bounding box center [936, 146] width 421 height 21
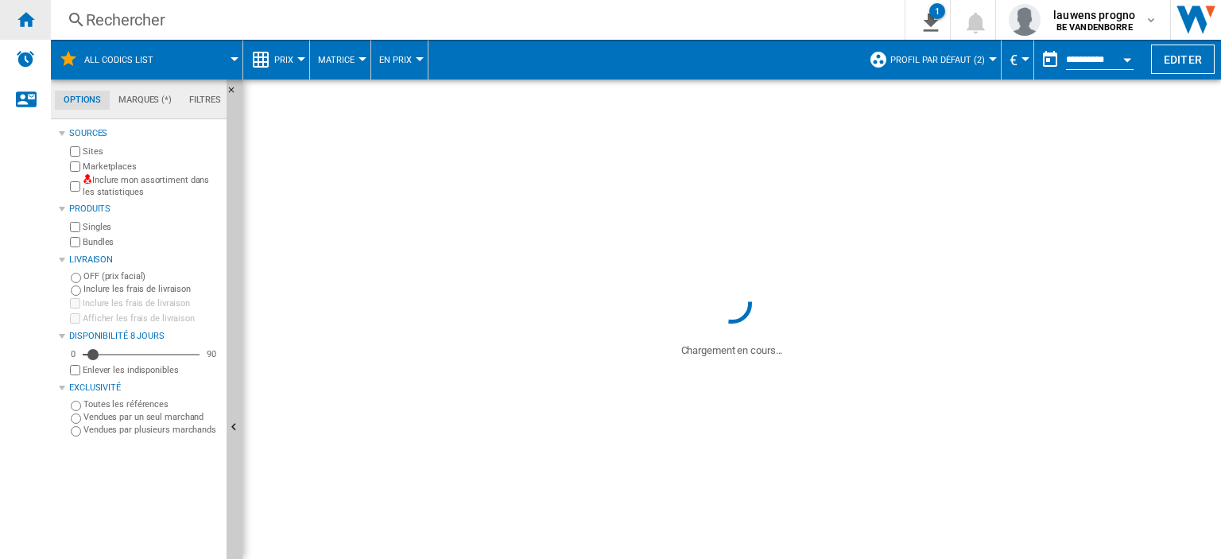
click at [25, 13] on ng-md-icon "Accueil" at bounding box center [25, 19] width 19 height 19
